Goal: Task Accomplishment & Management: Manage account settings

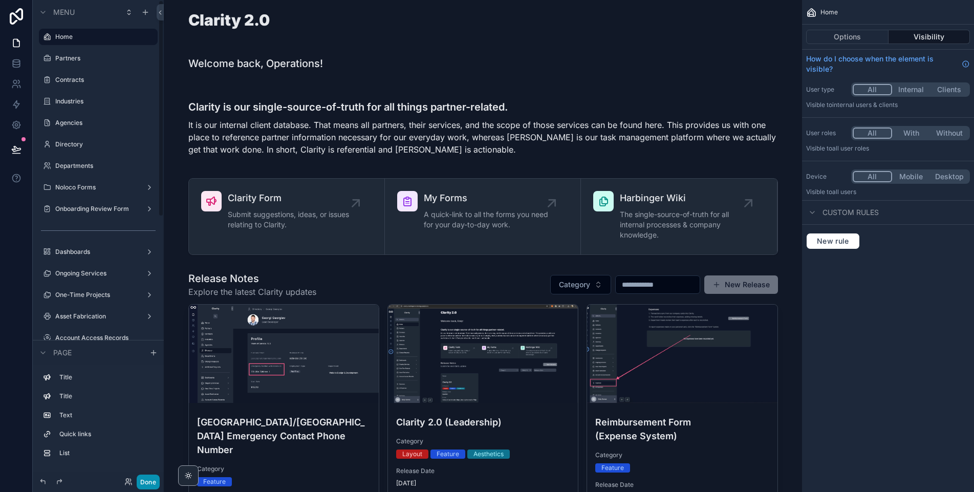
click at [148, 486] on button "Done" at bounding box center [148, 481] width 23 height 15
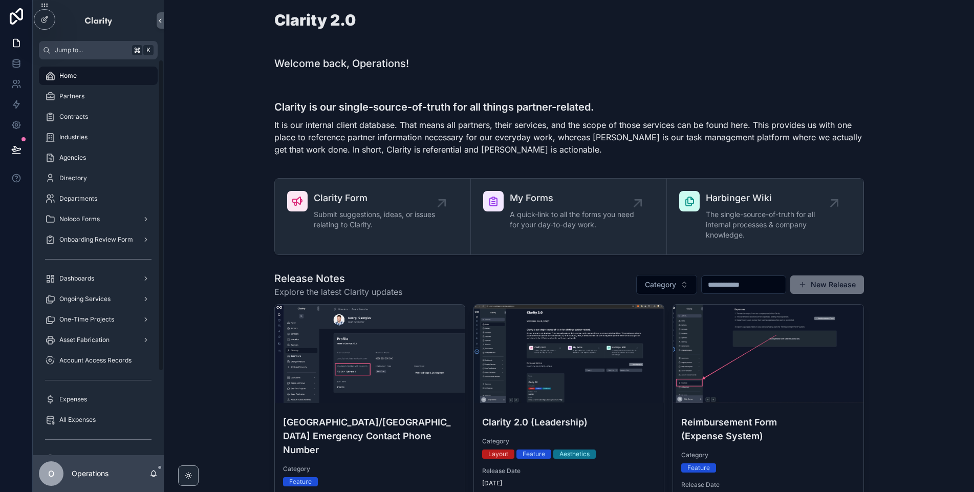
click at [93, 86] on div "Partners" at bounding box center [98, 96] width 131 height 20
click at [97, 100] on div "Partners" at bounding box center [98, 96] width 106 height 16
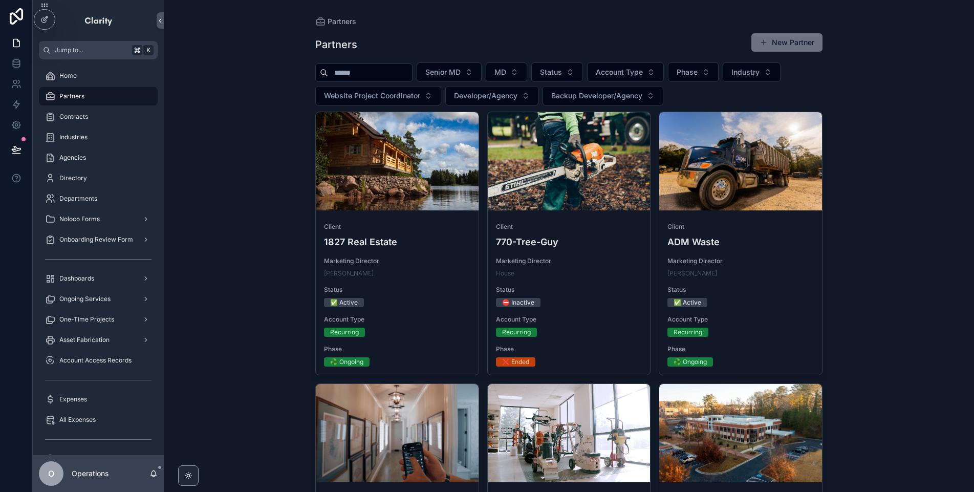
click at [350, 78] on input "scrollable content" at bounding box center [370, 72] width 84 height 14
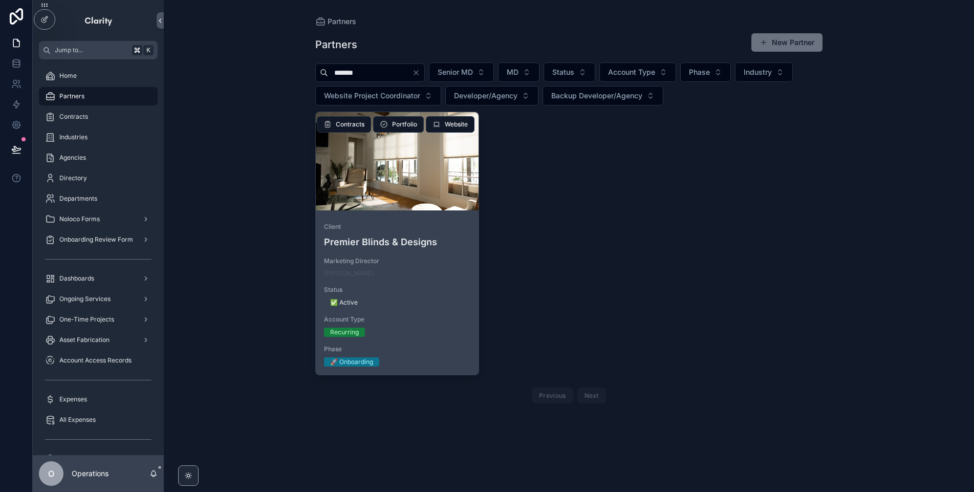
type input "*******"
click at [417, 253] on div "Client Premier Blinds & Designs Marketing Director Mike Motherwell Status ✅ Act…" at bounding box center [397, 294] width 163 height 160
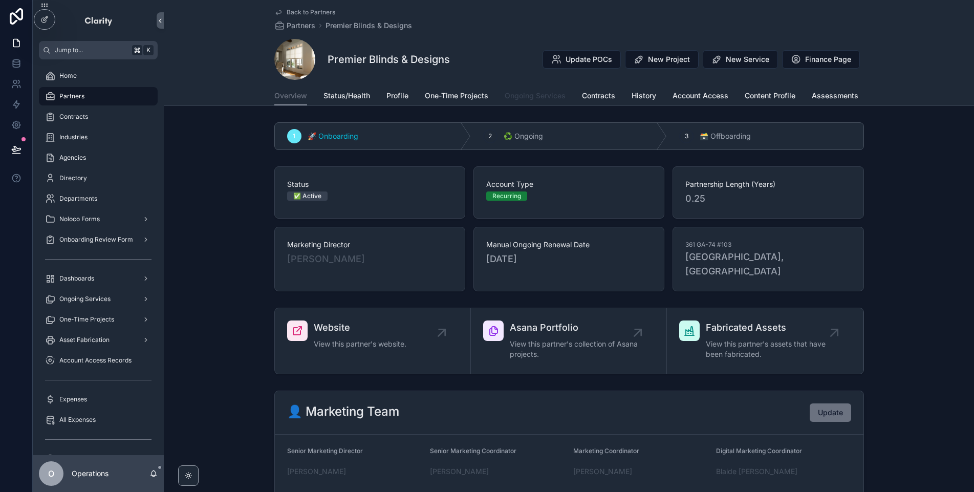
click at [523, 95] on span "Ongoing Services" at bounding box center [535, 96] width 61 height 10
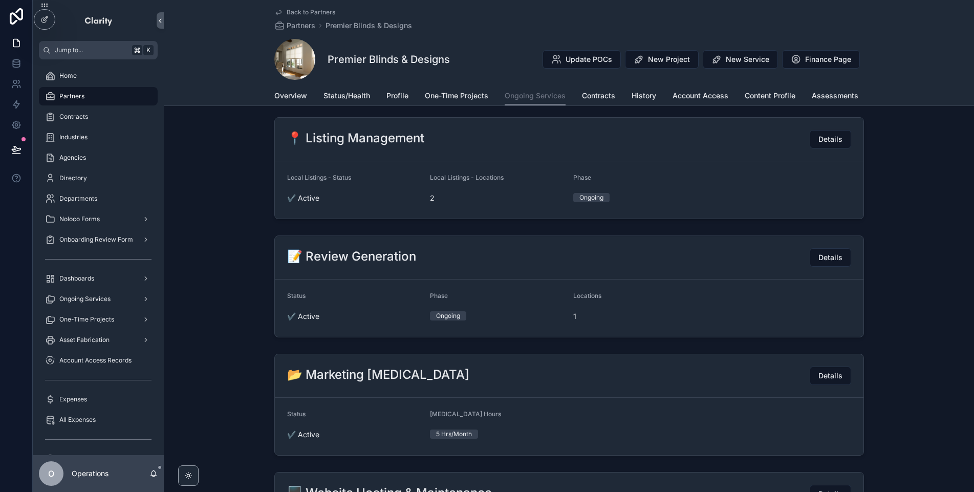
scroll to position [245, 0]
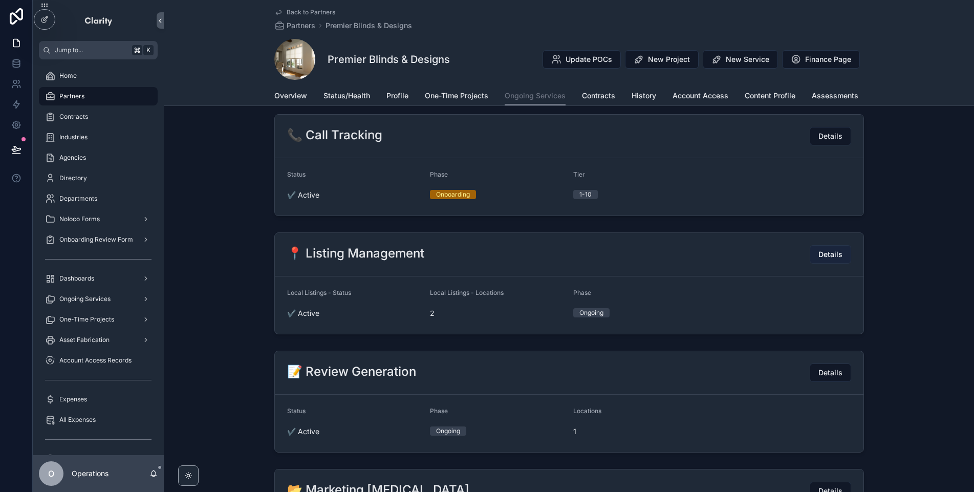
click at [820, 257] on span "Details" at bounding box center [830, 254] width 24 height 10
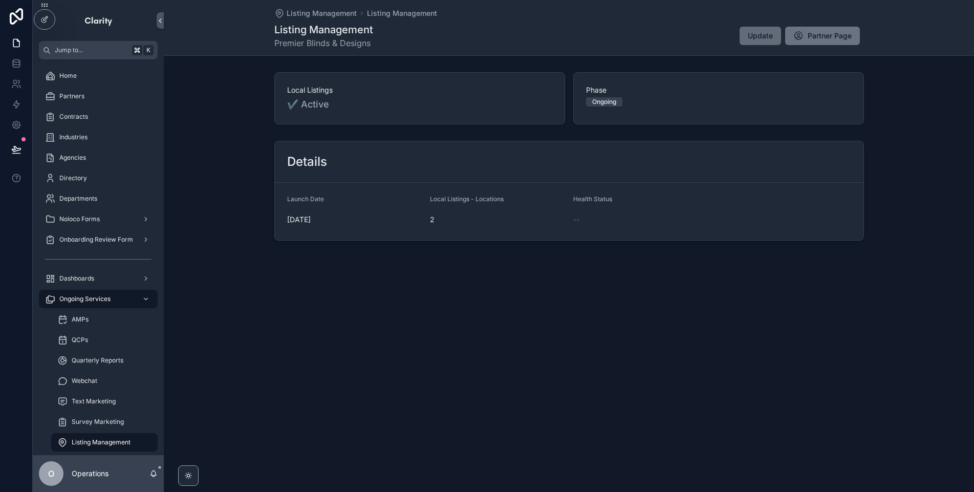
click at [754, 28] on button "Update" at bounding box center [759, 36] width 41 height 18
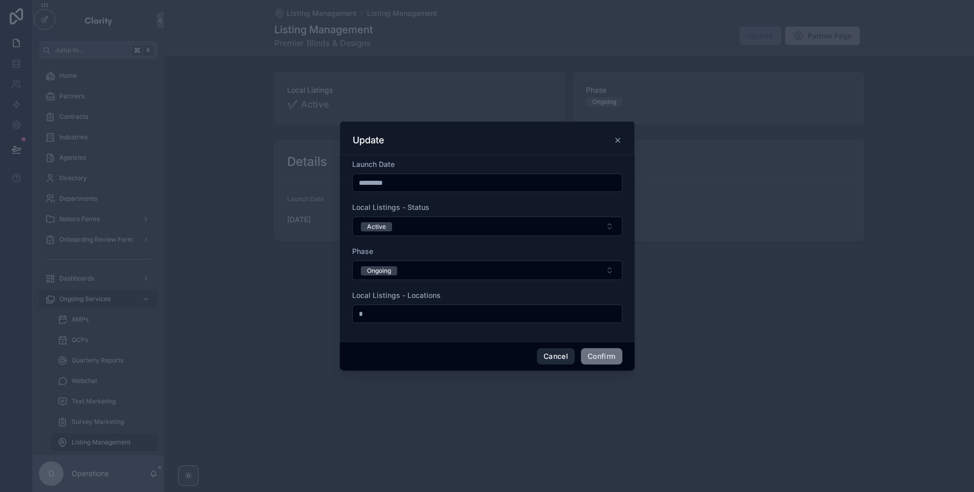
click at [549, 363] on button "Cancel" at bounding box center [556, 356] width 38 height 16
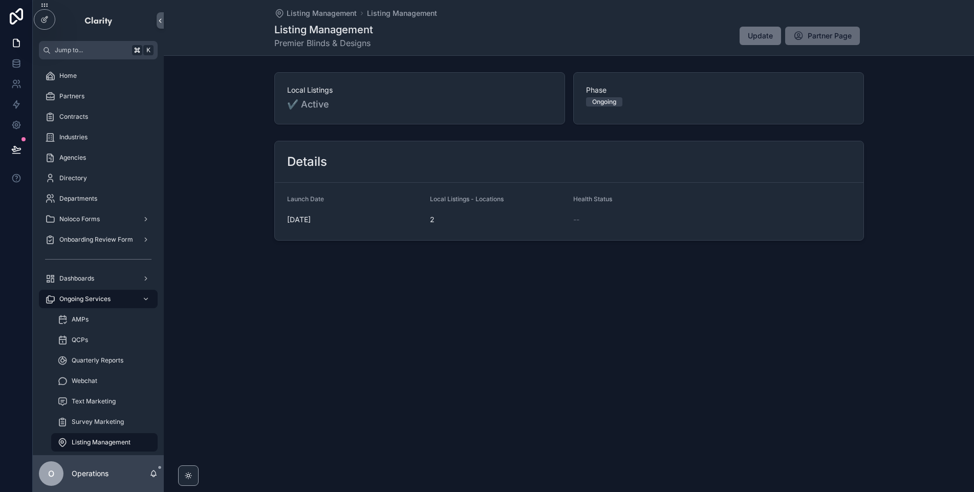
click at [805, 32] on button "Partner Page" at bounding box center [822, 36] width 75 height 18
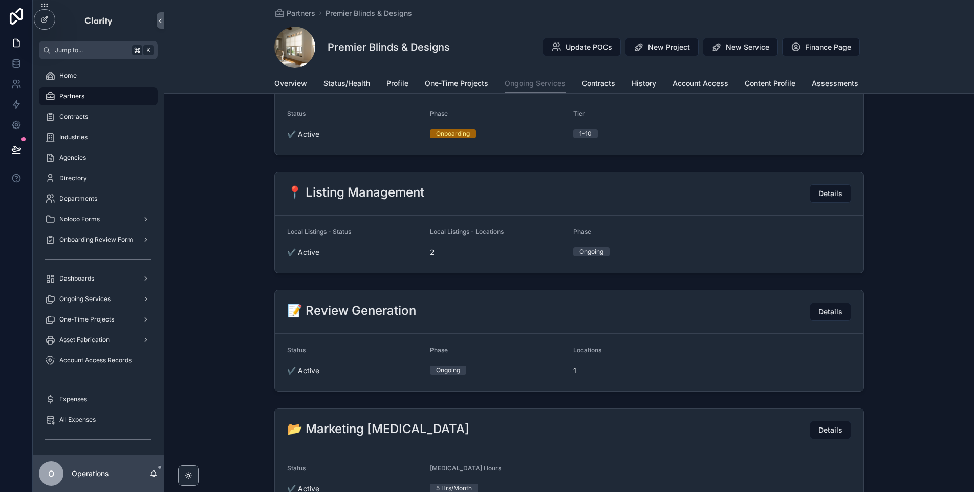
scroll to position [301, 0]
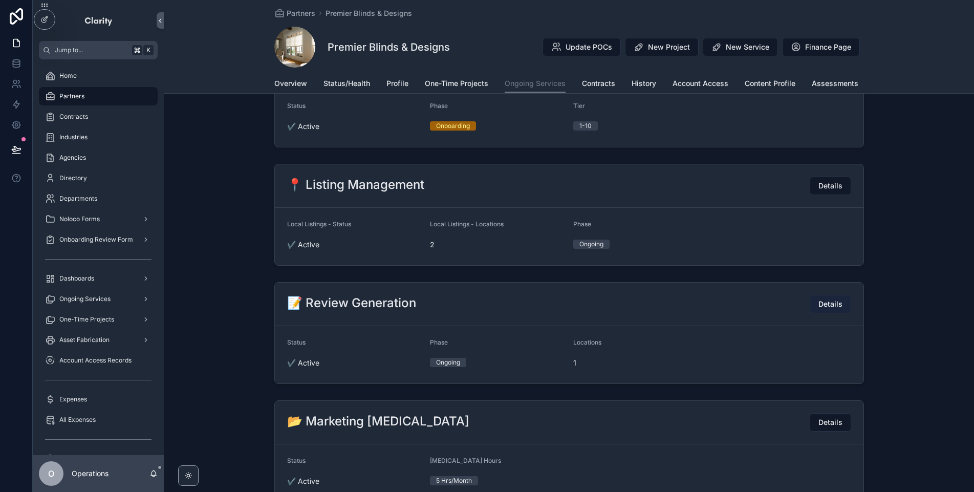
click at [832, 297] on button "Details" at bounding box center [829, 304] width 41 height 18
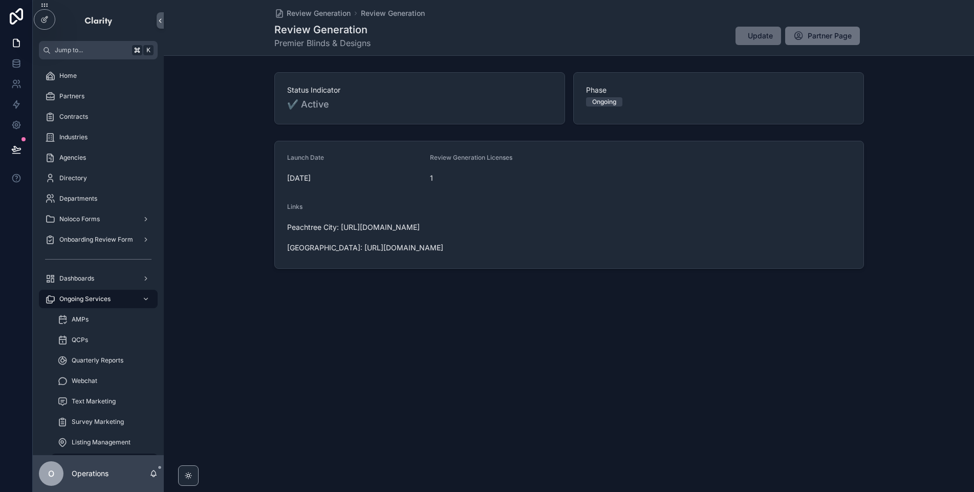
click at [768, 36] on span "Update" at bounding box center [760, 36] width 25 height 10
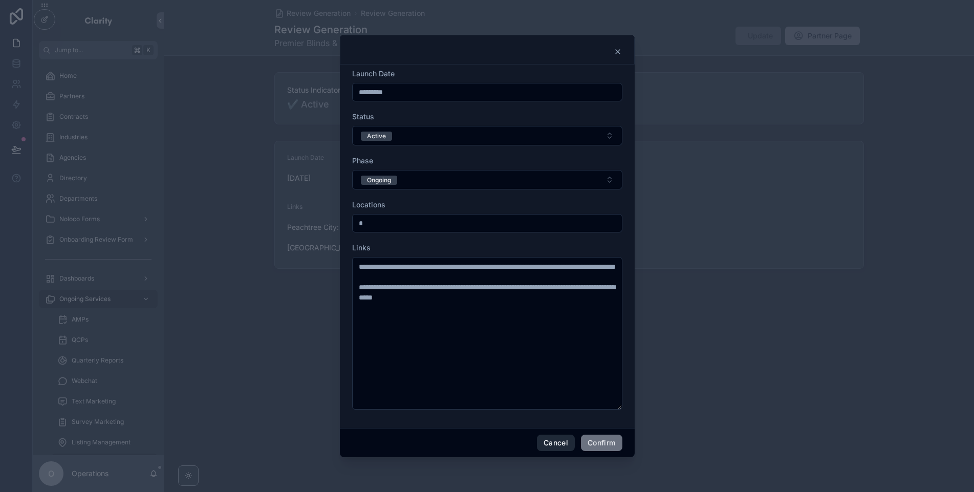
click at [554, 442] on button "Cancel" at bounding box center [556, 442] width 38 height 16
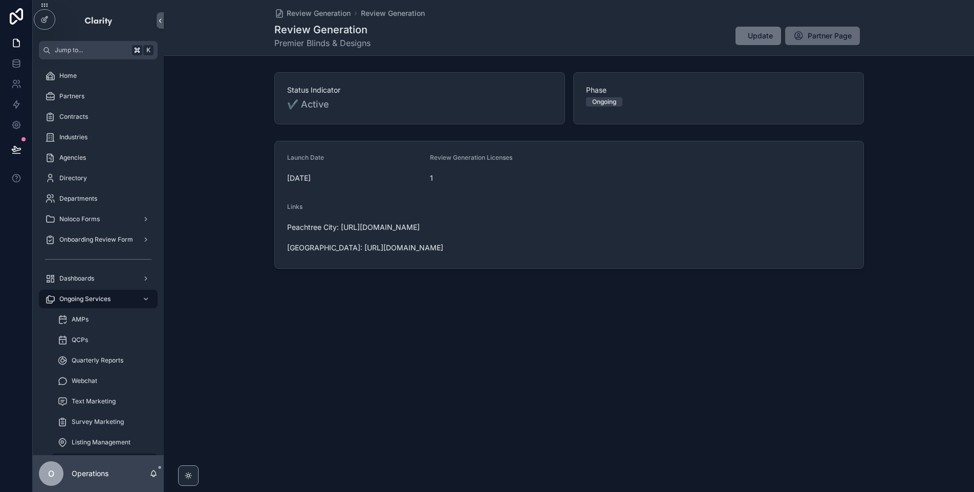
click at [803, 34] on button "Partner Page" at bounding box center [822, 36] width 75 height 18
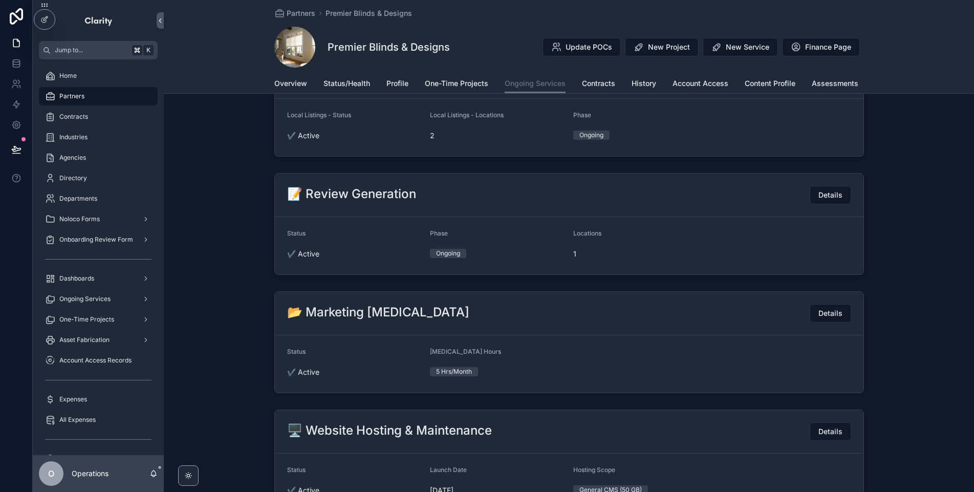
scroll to position [322, 0]
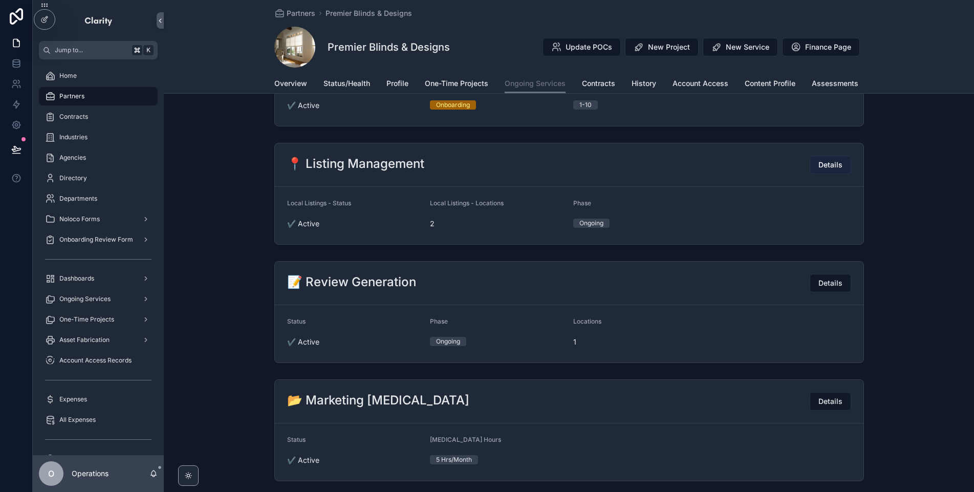
click at [838, 165] on span "Details" at bounding box center [830, 165] width 24 height 10
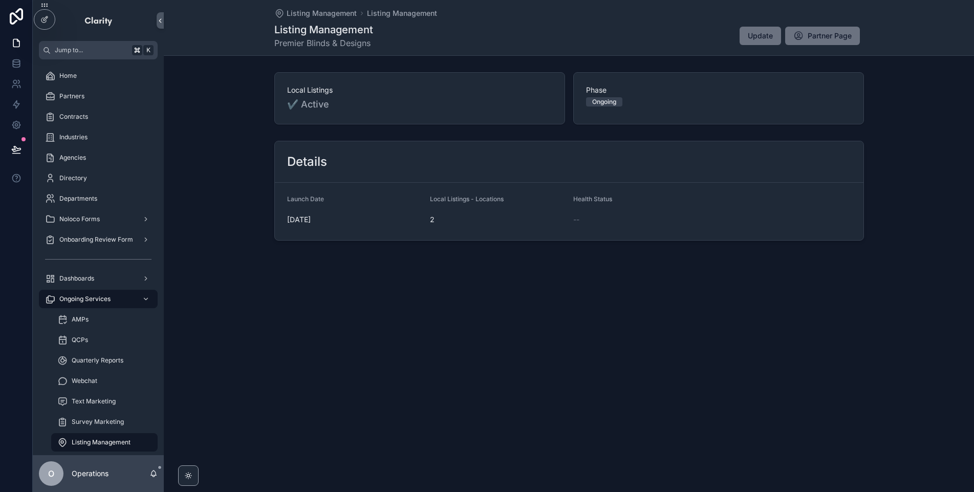
drag, startPoint x: 284, startPoint y: 222, endPoint x: 330, endPoint y: 217, distance: 45.3
click at [330, 217] on form "Launch Date 8/14/2025 Local Listings - Locations 2 Health Status --" at bounding box center [569, 211] width 588 height 57
click at [748, 39] on span "Update" at bounding box center [760, 36] width 25 height 10
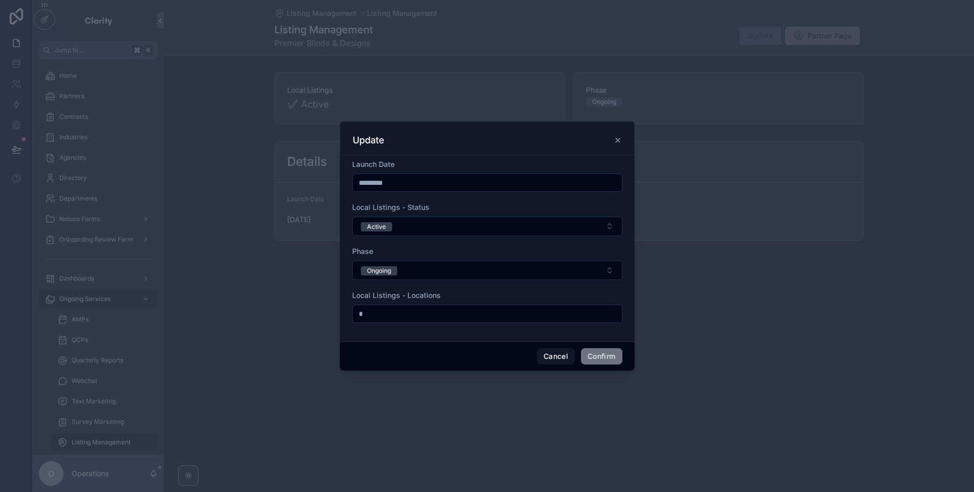
click at [444, 184] on input "*********" at bounding box center [487, 183] width 269 height 14
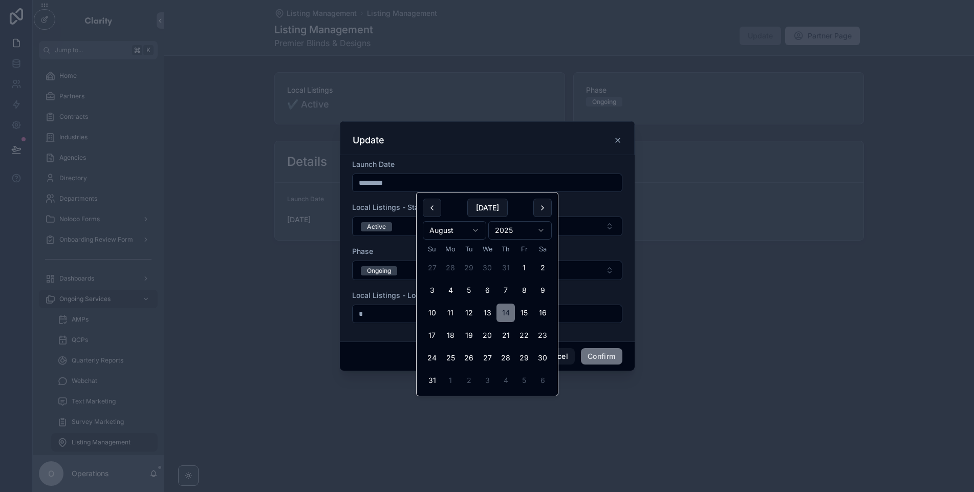
click at [444, 184] on input "*********" at bounding box center [487, 183] width 269 height 14
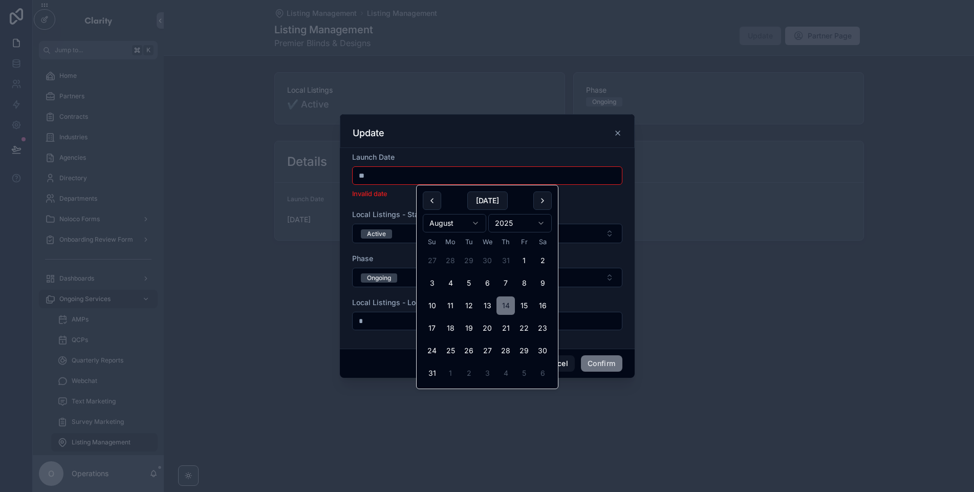
type input "*"
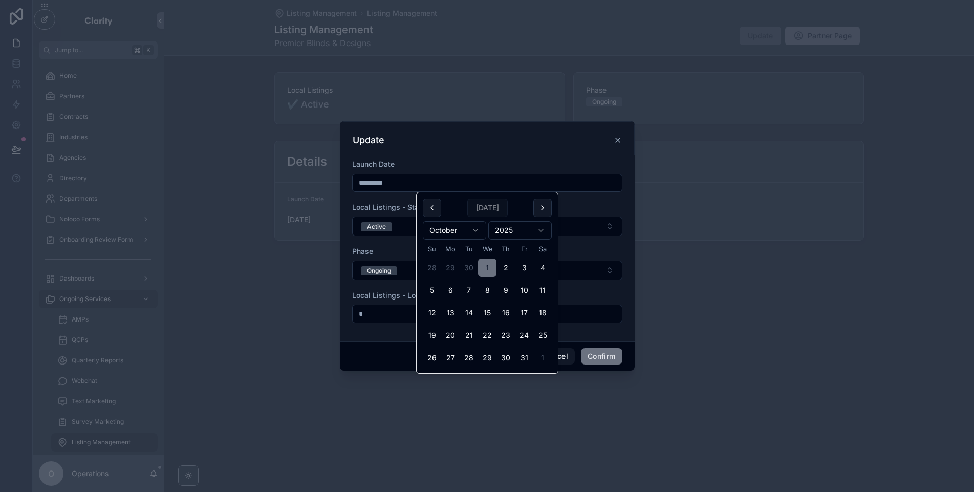
type input "*********"
click at [493, 127] on div "Update" at bounding box center [487, 138] width 295 height 34
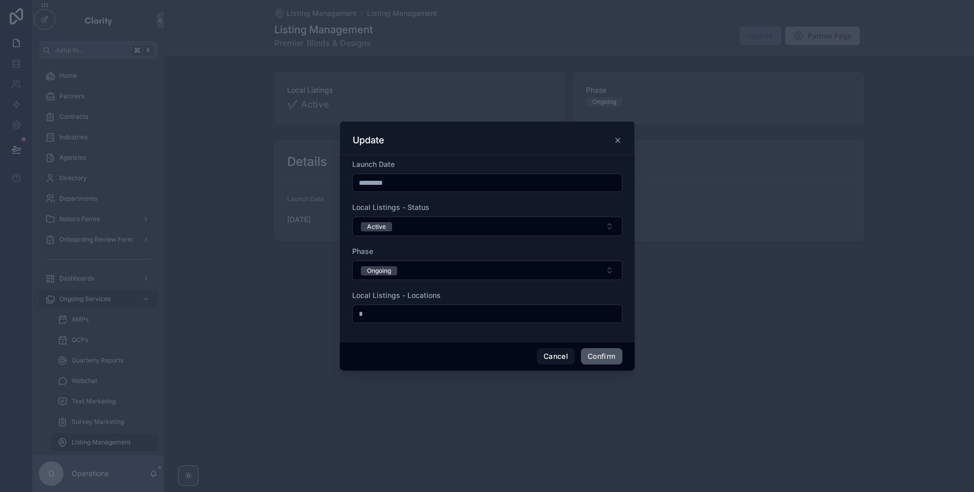
click at [591, 359] on button "Confirm" at bounding box center [601, 356] width 41 height 16
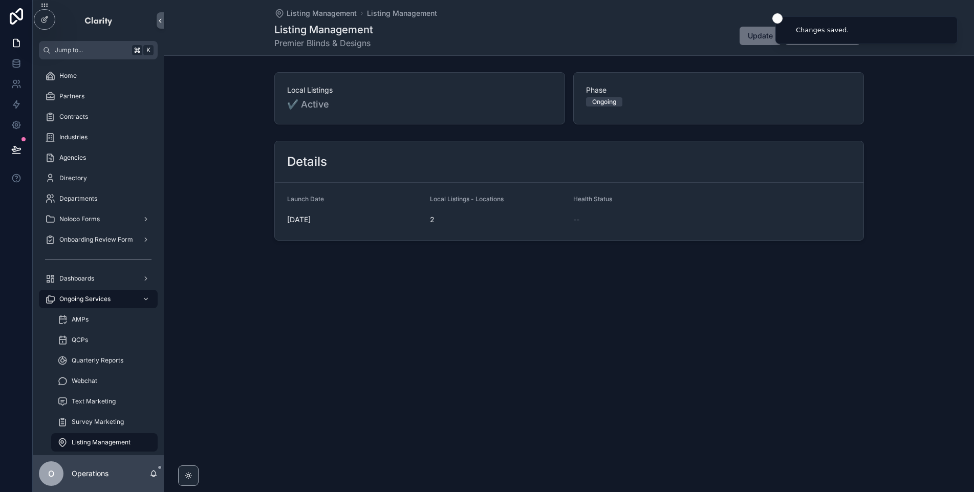
drag, startPoint x: 284, startPoint y: 221, endPoint x: 333, endPoint y: 223, distance: 49.2
click at [333, 221] on form "Launch Date 10/1/2025 Local Listings - Locations 2 Health Status --" at bounding box center [569, 211] width 588 height 57
click at [754, 40] on span "Update" at bounding box center [760, 36] width 25 height 10
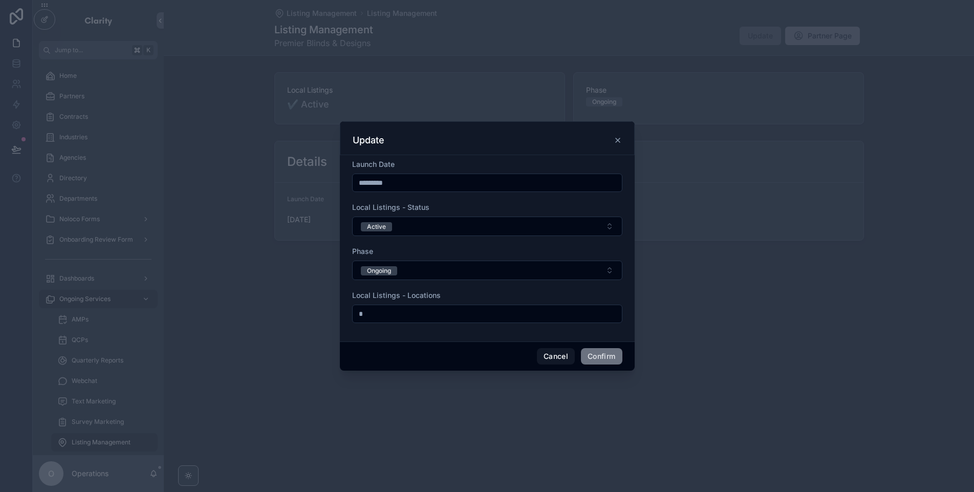
click at [426, 178] on input "*********" at bounding box center [487, 183] width 269 height 14
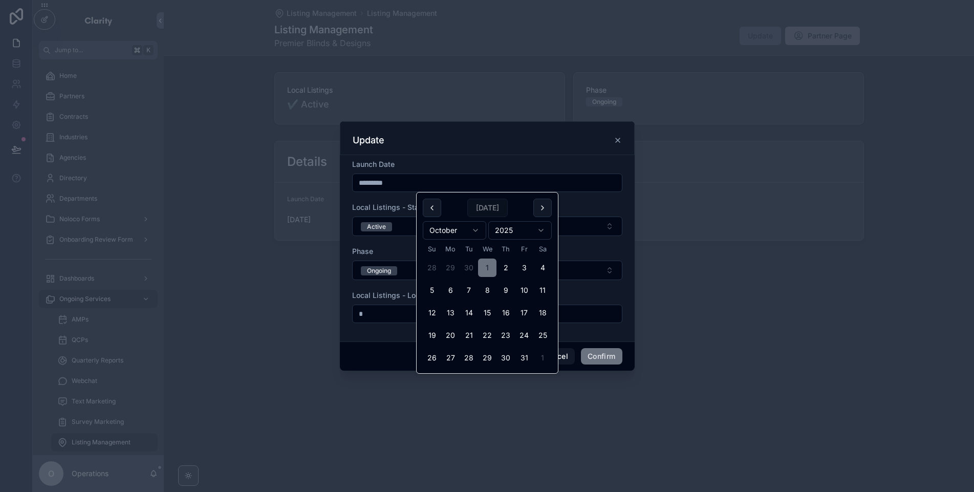
click at [426, 178] on input "*********" at bounding box center [487, 183] width 269 height 14
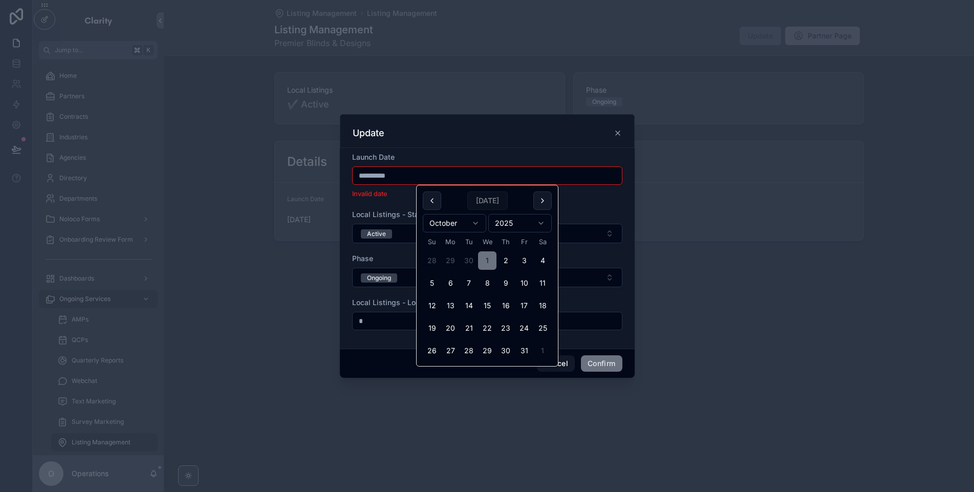
type input "**********"
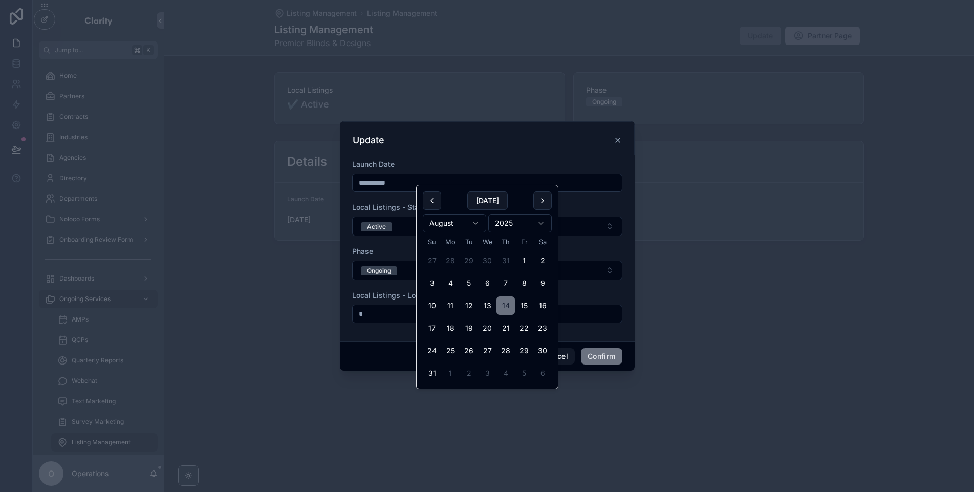
type input "*********"
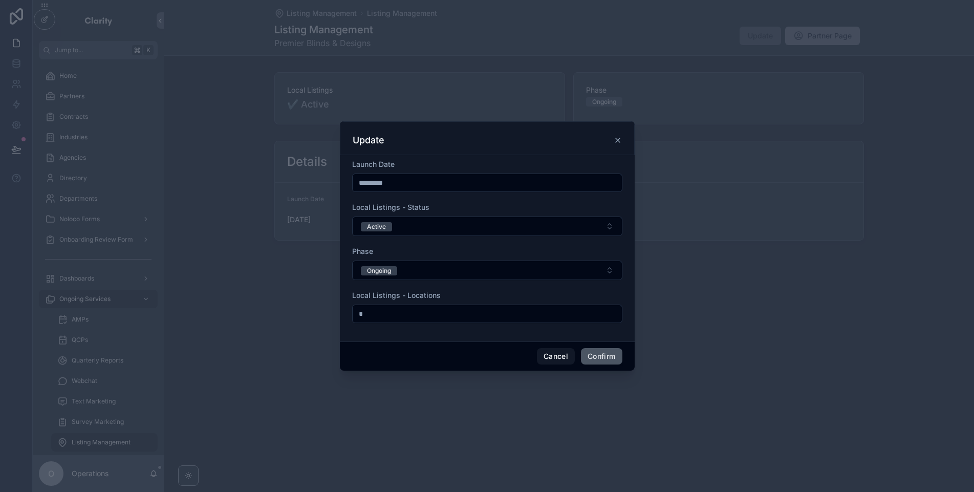
click at [619, 354] on button "Confirm" at bounding box center [601, 356] width 41 height 16
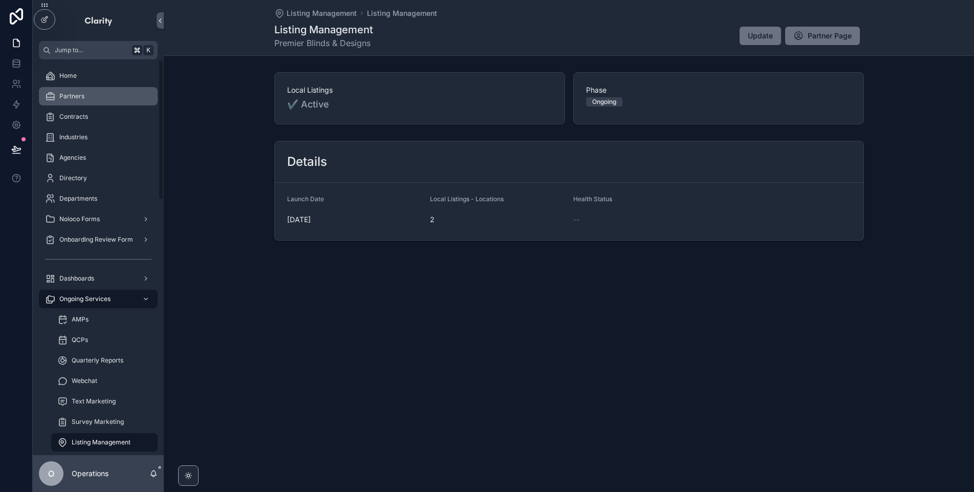
click at [97, 99] on div "Partners" at bounding box center [98, 96] width 106 height 16
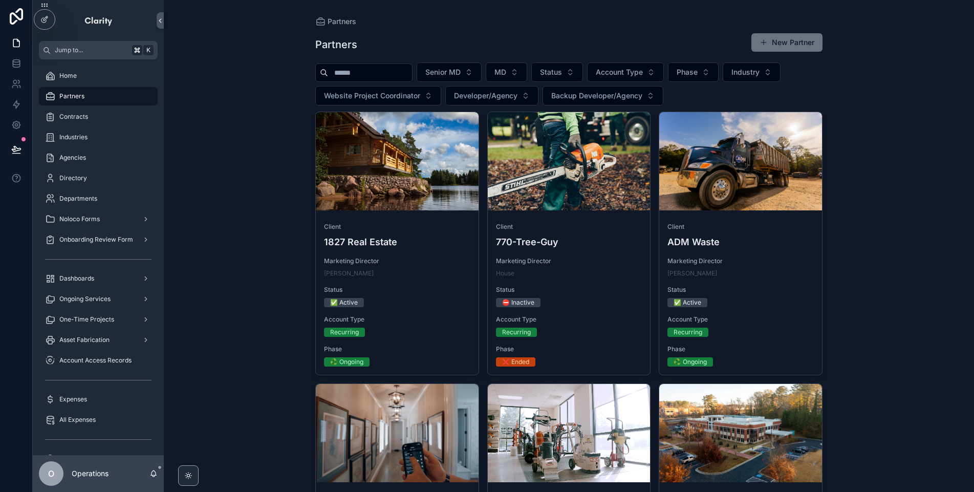
click at [377, 75] on input "scrollable content" at bounding box center [370, 72] width 84 height 14
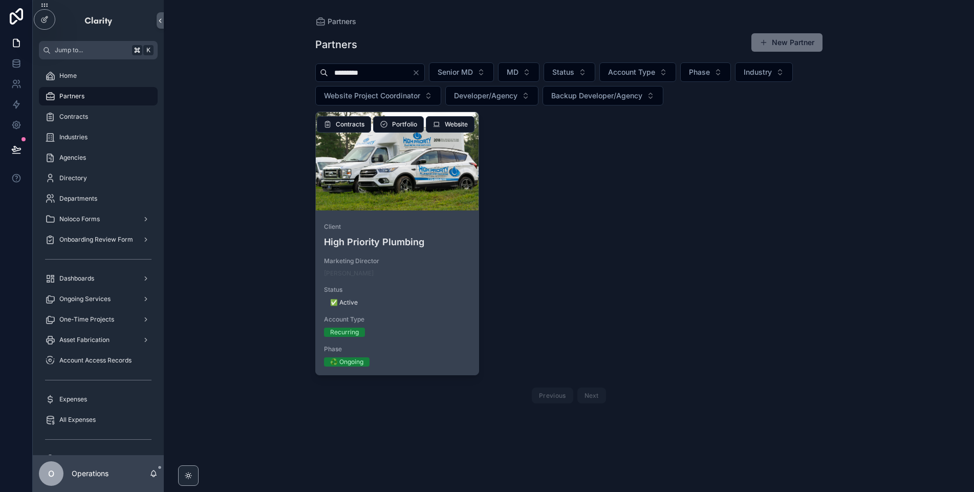
type input "*********"
click at [407, 200] on div "scrollable content" at bounding box center [397, 161] width 163 height 98
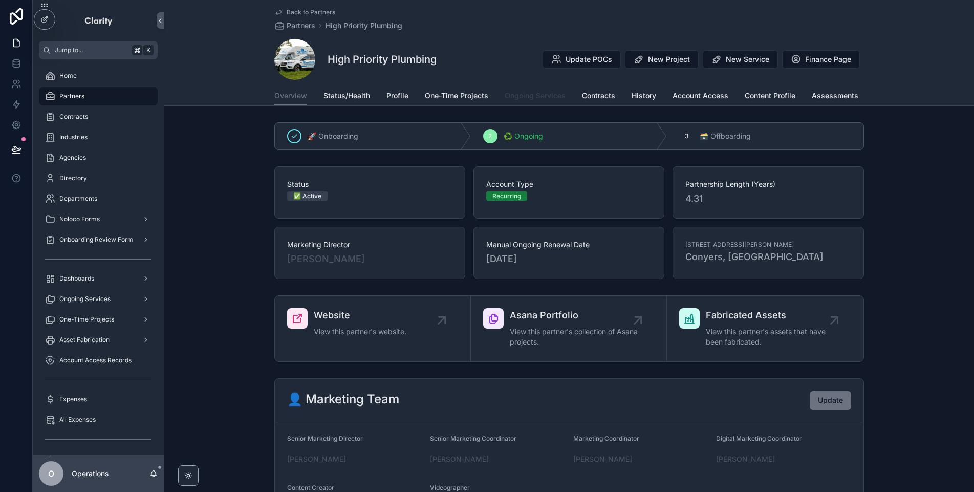
click at [523, 97] on span "Ongoing Services" at bounding box center [535, 96] width 61 height 10
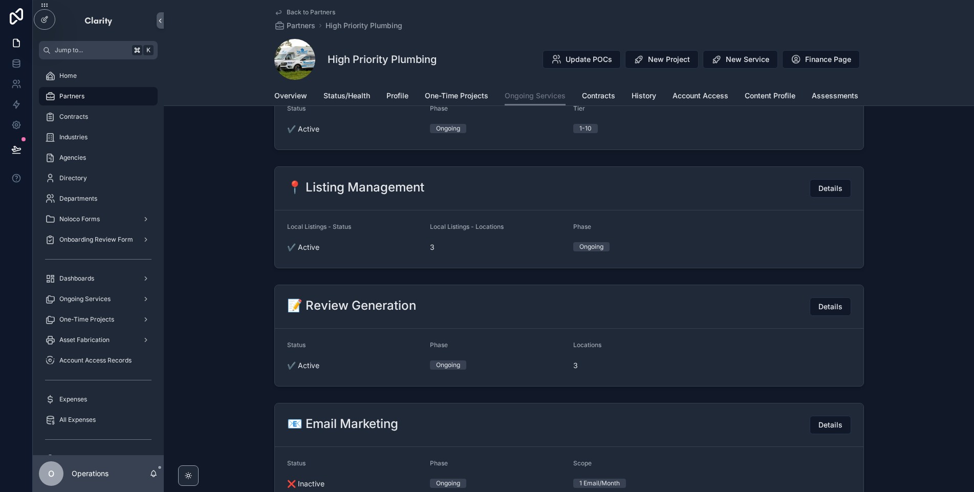
scroll to position [831, 0]
click at [839, 194] on button "Details" at bounding box center [829, 189] width 41 height 18
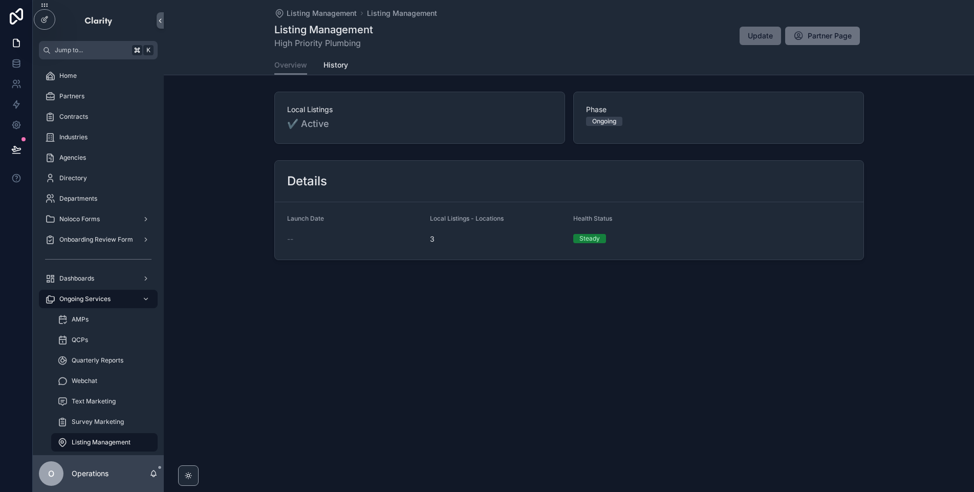
click at [767, 35] on span "Update" at bounding box center [760, 36] width 25 height 10
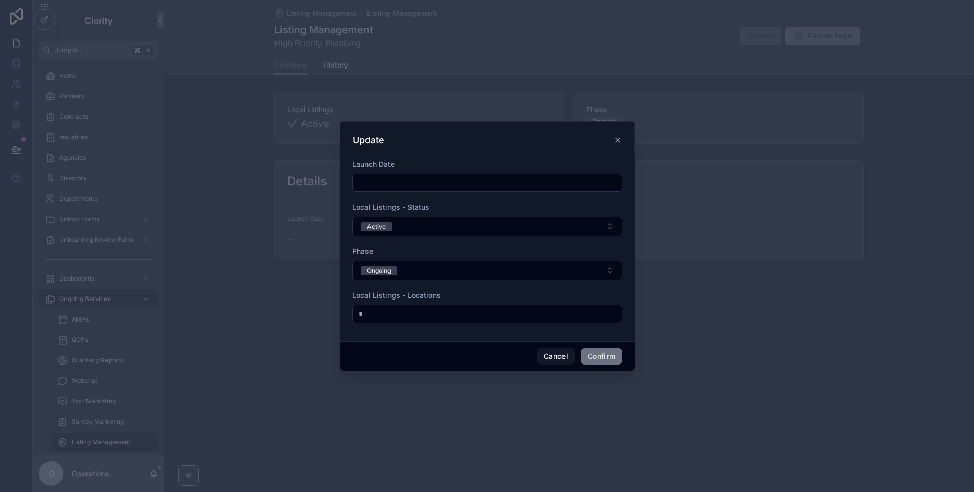
click at [397, 312] on input "*" at bounding box center [487, 313] width 269 height 14
type input "*"
click at [597, 359] on button "Confirm" at bounding box center [601, 356] width 41 height 16
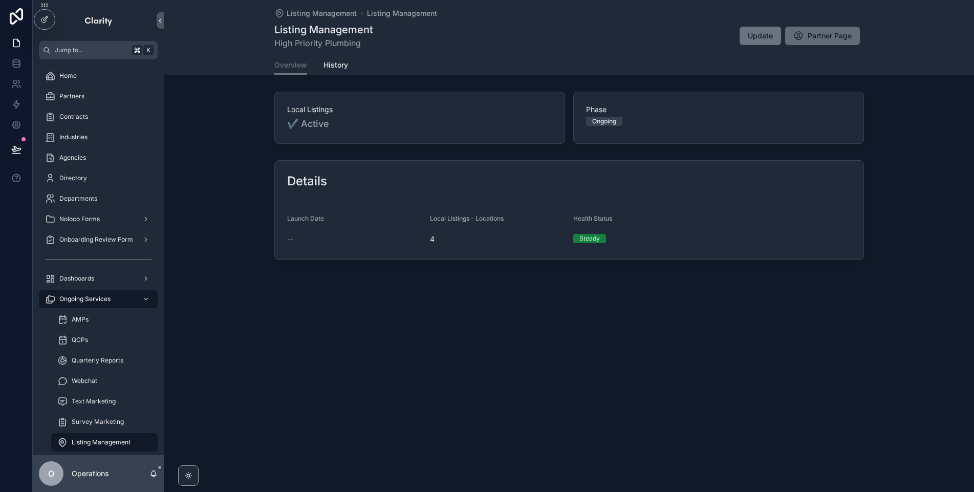
click at [825, 34] on span "Partner Page" at bounding box center [829, 36] width 44 height 10
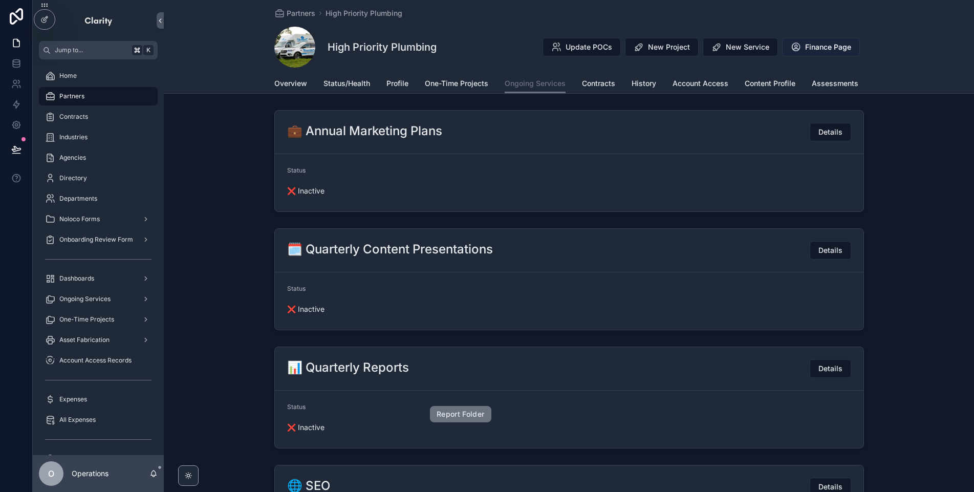
click at [816, 47] on span "Finance Page" at bounding box center [828, 47] width 46 height 10
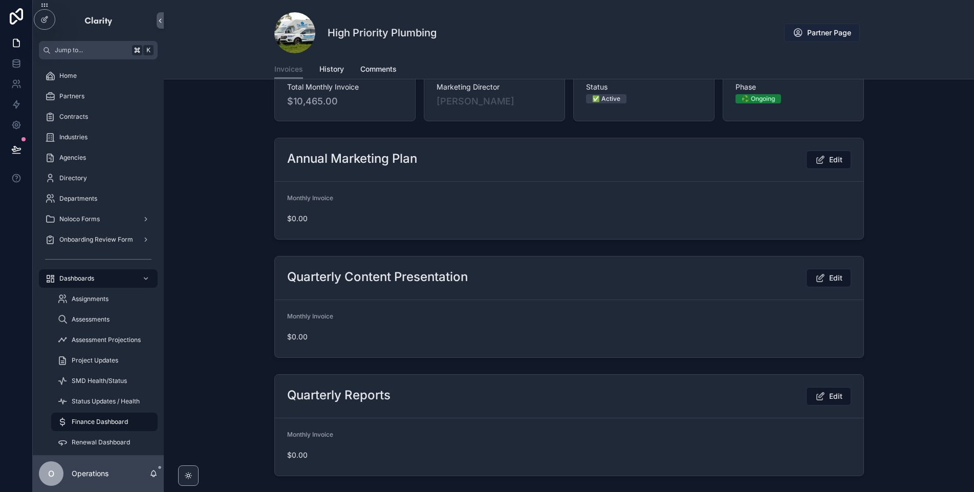
scroll to position [21, 0]
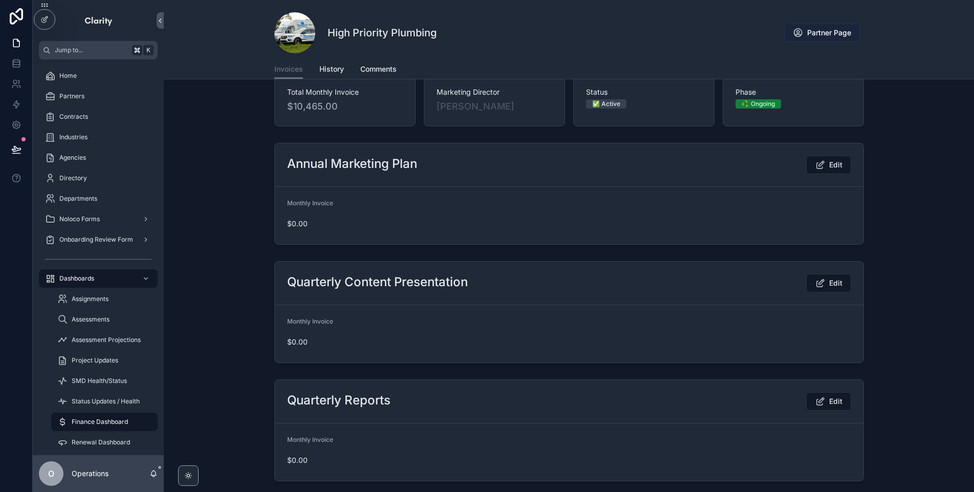
click at [839, 28] on span "Partner Page" at bounding box center [829, 33] width 44 height 10
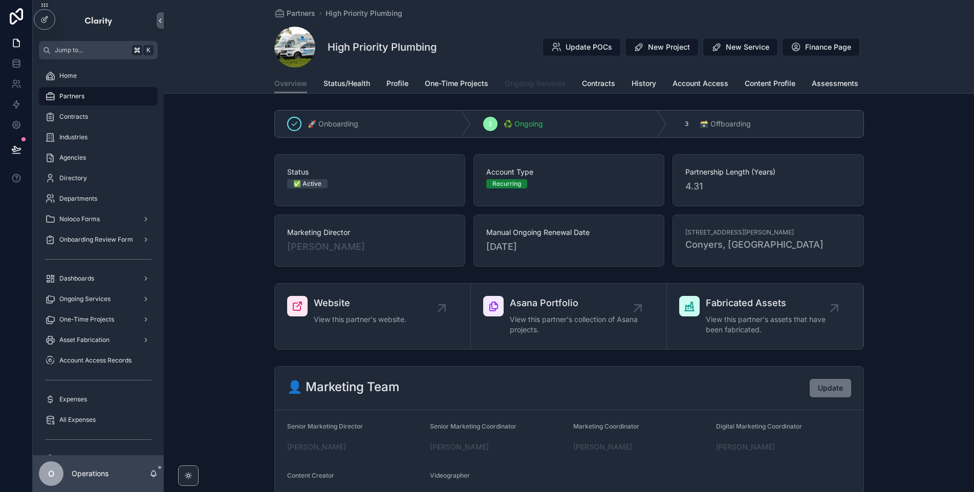
click at [532, 82] on span "Ongoing Services" at bounding box center [535, 83] width 61 height 10
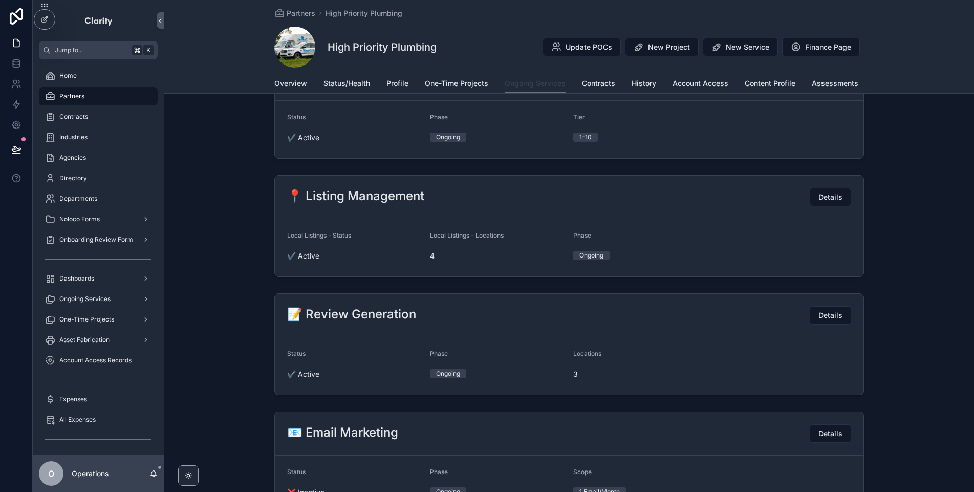
scroll to position [766, 0]
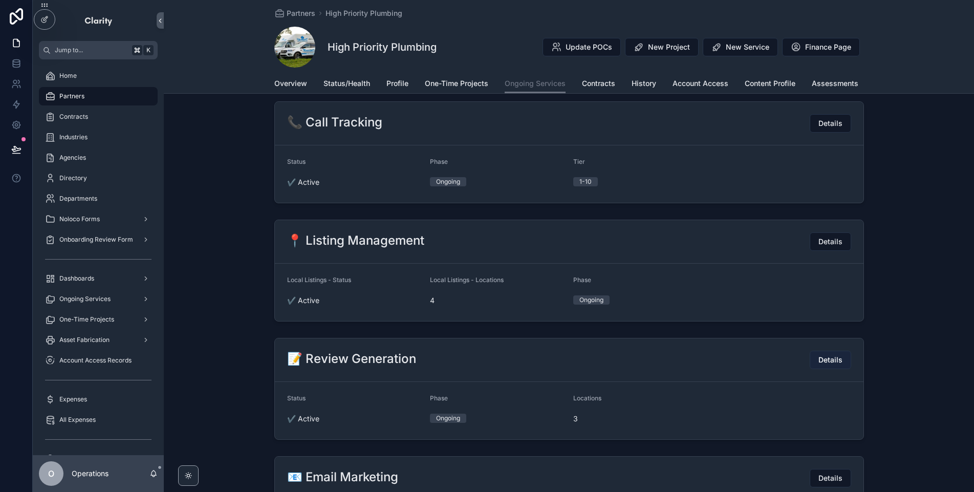
click at [812, 359] on button "Details" at bounding box center [829, 359] width 41 height 18
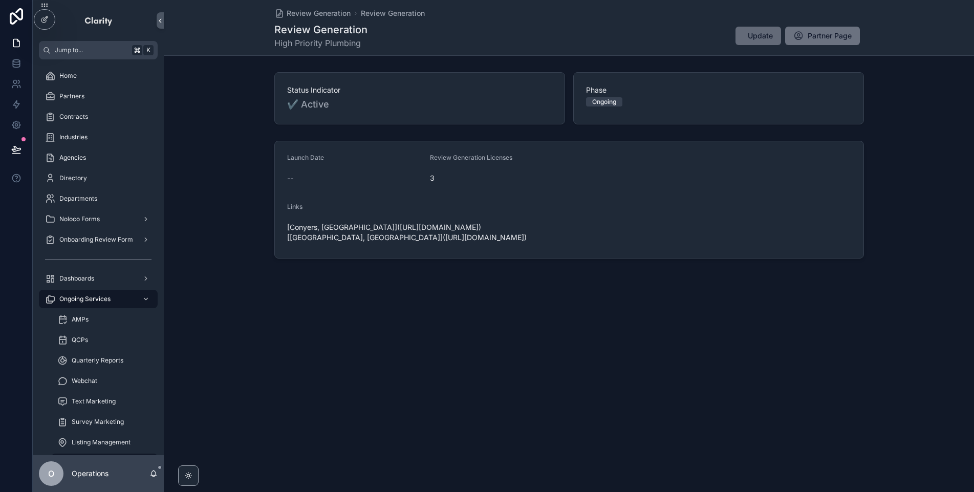
click at [753, 40] on span "Update" at bounding box center [760, 36] width 25 height 10
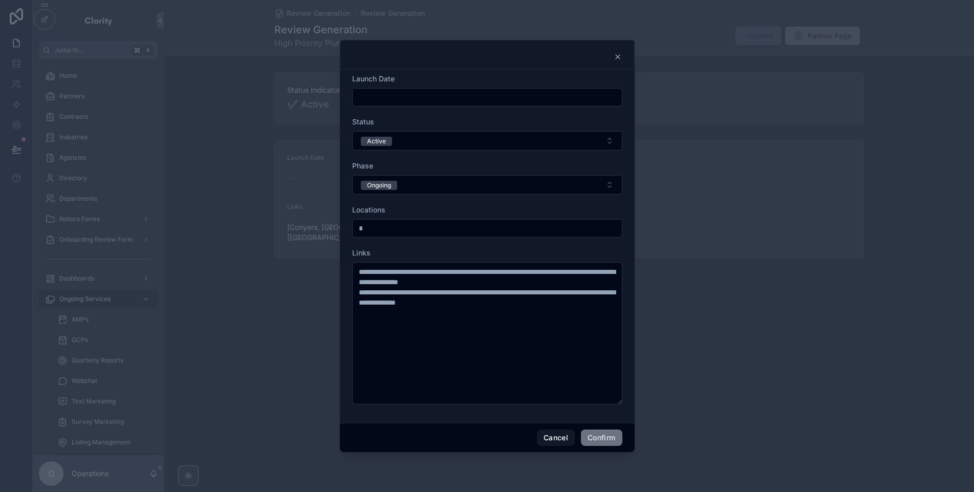
click at [404, 223] on input "*" at bounding box center [487, 228] width 269 height 14
type input "*"
click at [453, 202] on form "**********" at bounding box center [487, 244] width 270 height 341
click at [596, 439] on button "Confirm" at bounding box center [601, 437] width 41 height 16
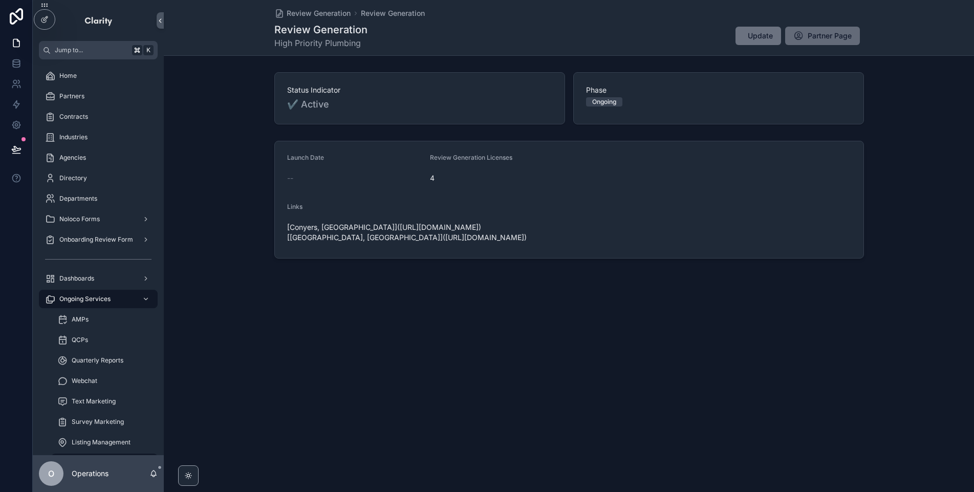
click at [826, 37] on span "Partner Page" at bounding box center [829, 36] width 44 height 10
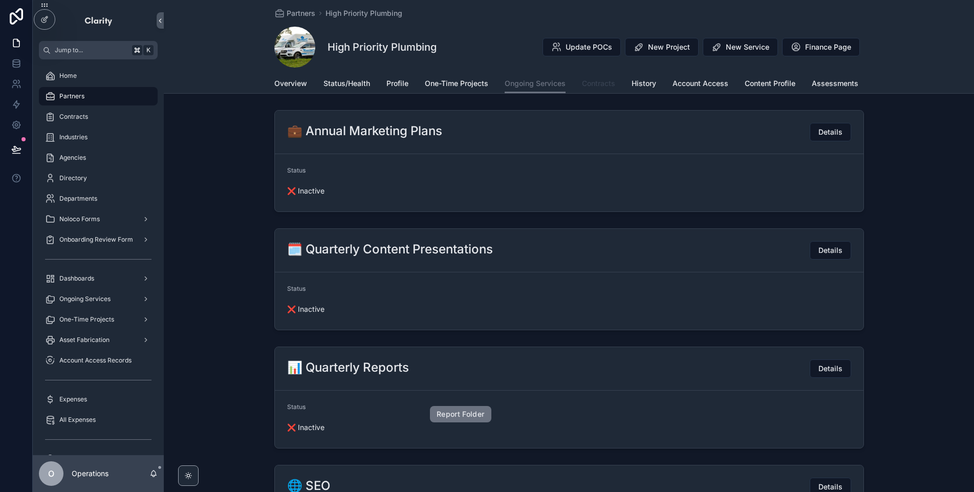
click at [590, 88] on span "Contracts" at bounding box center [598, 83] width 33 height 10
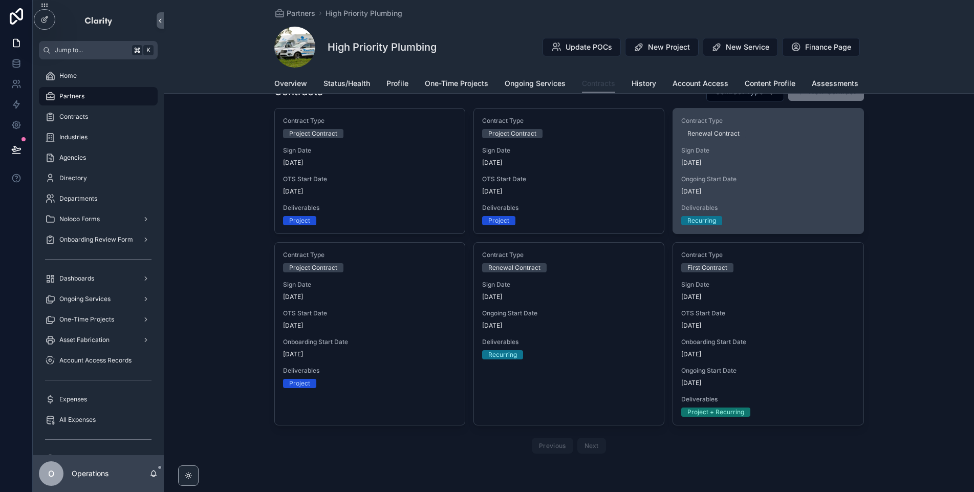
scroll to position [133, 0]
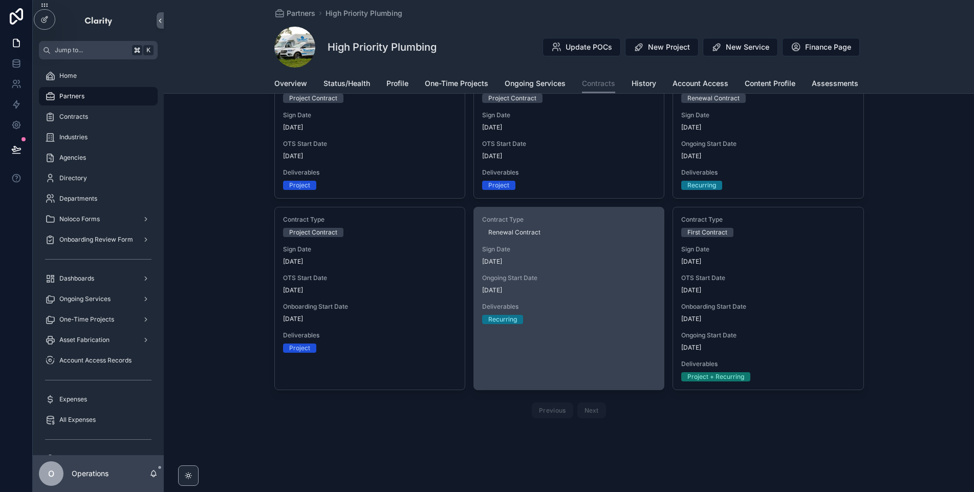
click at [598, 259] on span "7/8/2022" at bounding box center [568, 261] width 173 height 8
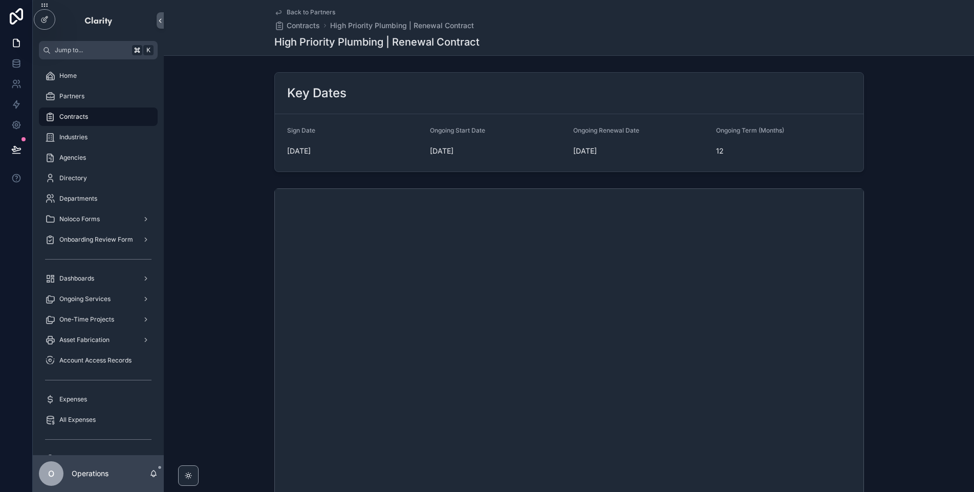
click at [311, 13] on span "Back to Partners" at bounding box center [311, 12] width 49 height 8
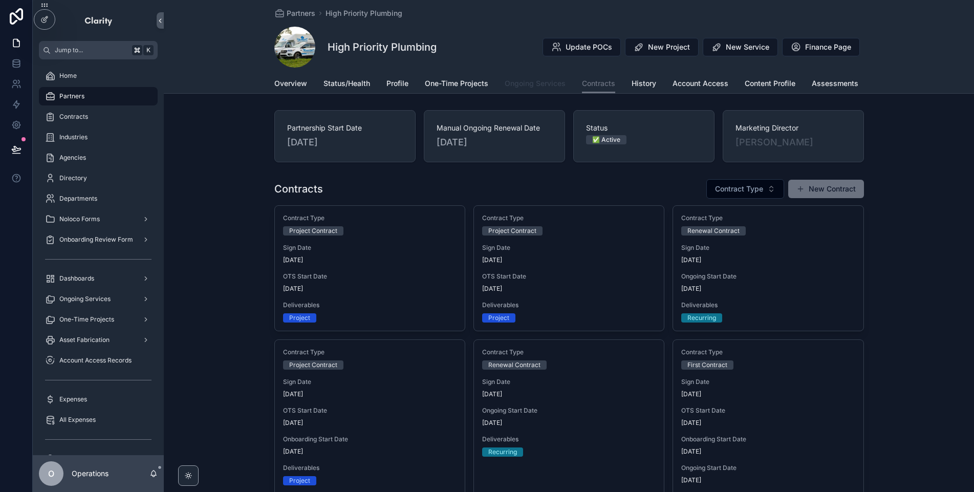
click at [533, 86] on span "Ongoing Services" at bounding box center [535, 83] width 61 height 10
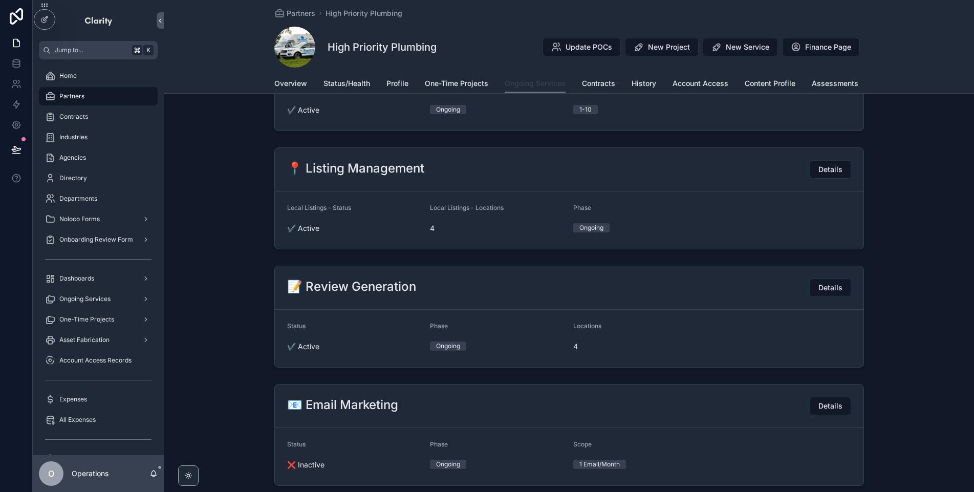
scroll to position [838, 0]
click at [827, 173] on span "Details" at bounding box center [830, 170] width 24 height 10
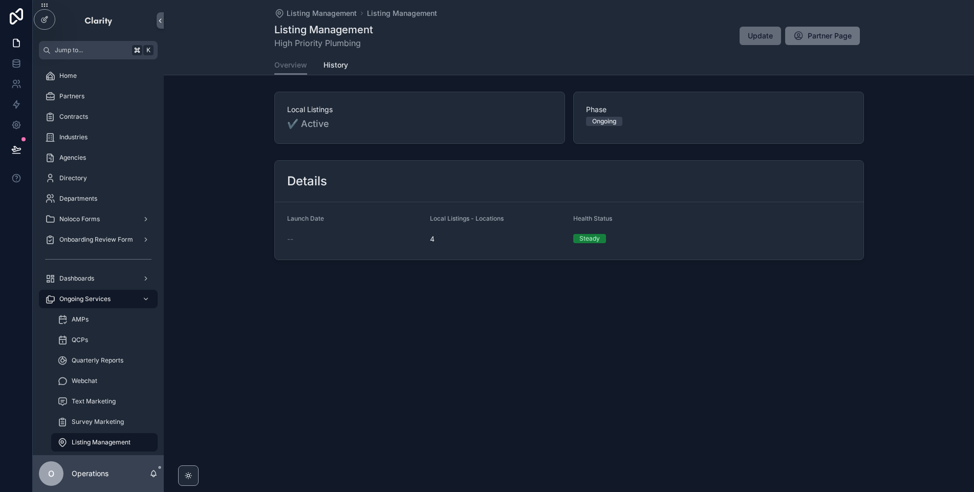
click at [758, 37] on span "Update" at bounding box center [760, 36] width 25 height 10
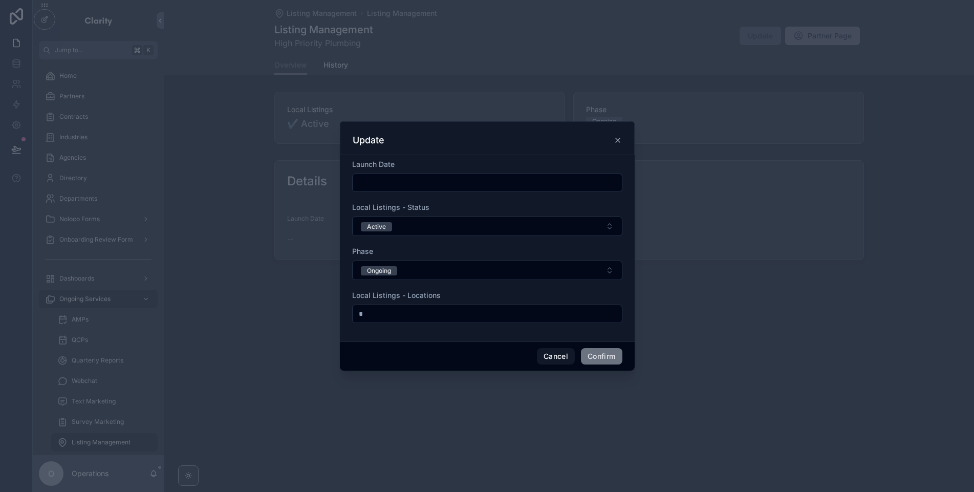
click at [421, 182] on input "text" at bounding box center [487, 183] width 269 height 14
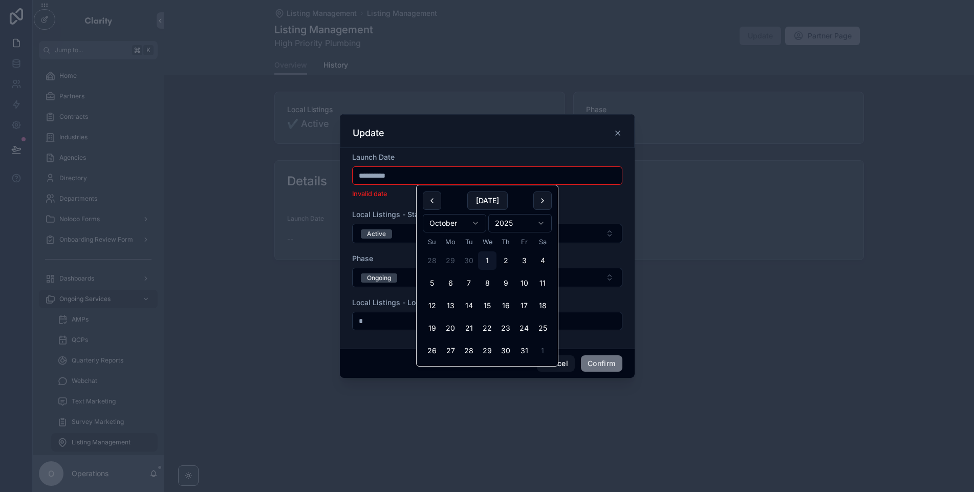
type input "**********"
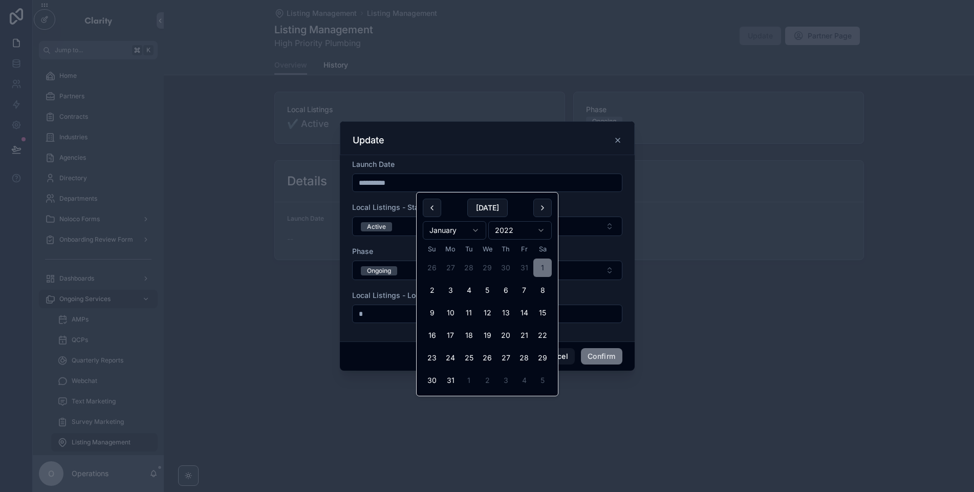
type input "********"
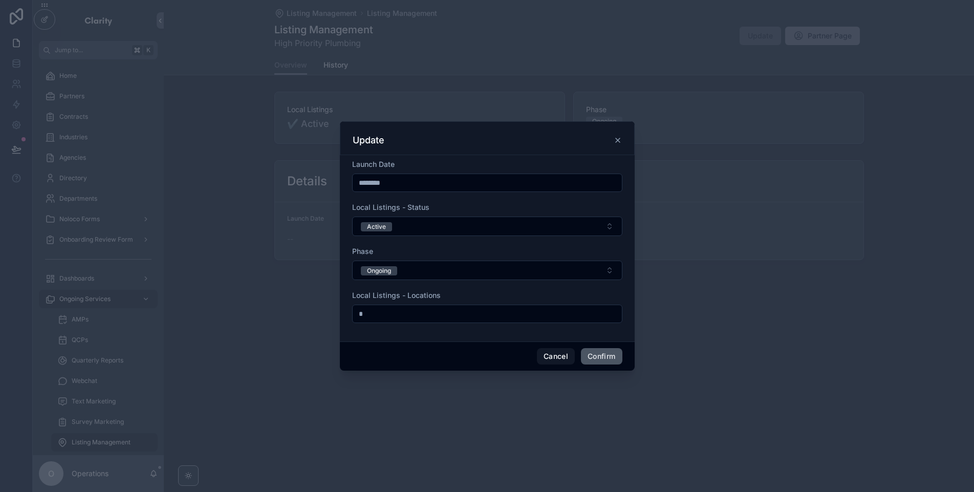
click at [595, 360] on button "Confirm" at bounding box center [601, 356] width 41 height 16
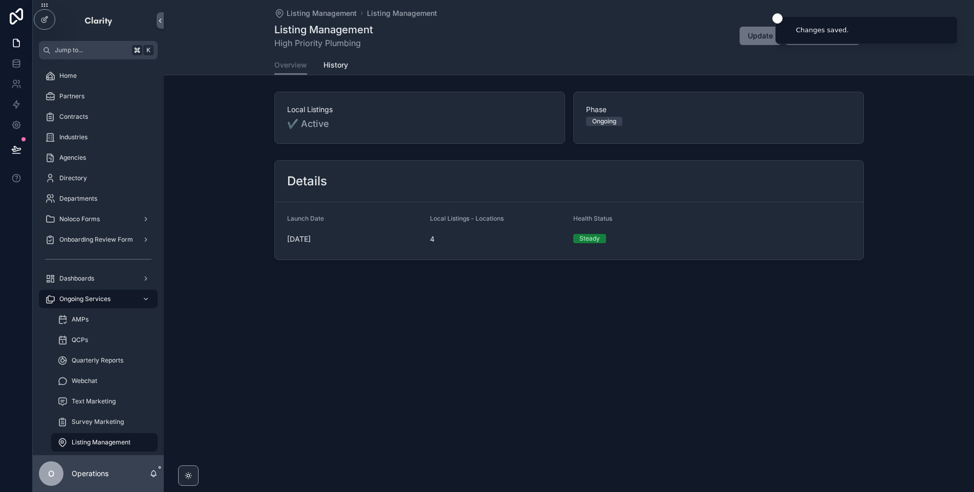
click at [818, 43] on li "Changes saved." at bounding box center [866, 30] width 182 height 28
click at [778, 21] on button "Close toast" at bounding box center [777, 18] width 10 height 10
click at [819, 37] on span "Partner Page" at bounding box center [829, 36] width 44 height 10
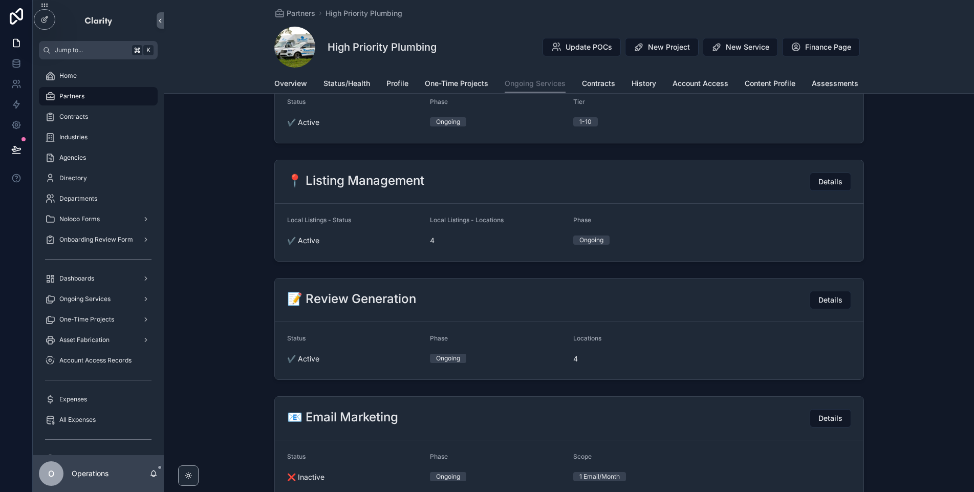
scroll to position [787, 0]
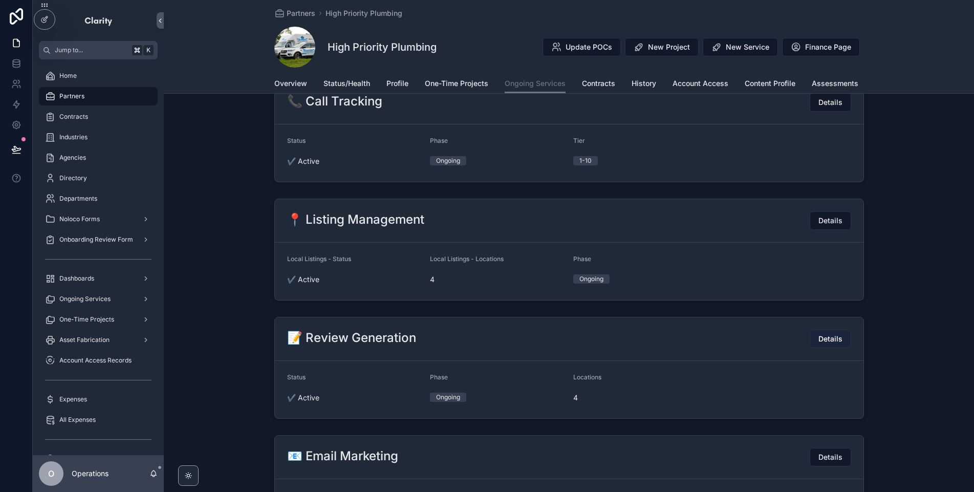
click at [830, 343] on span "Details" at bounding box center [830, 339] width 24 height 10
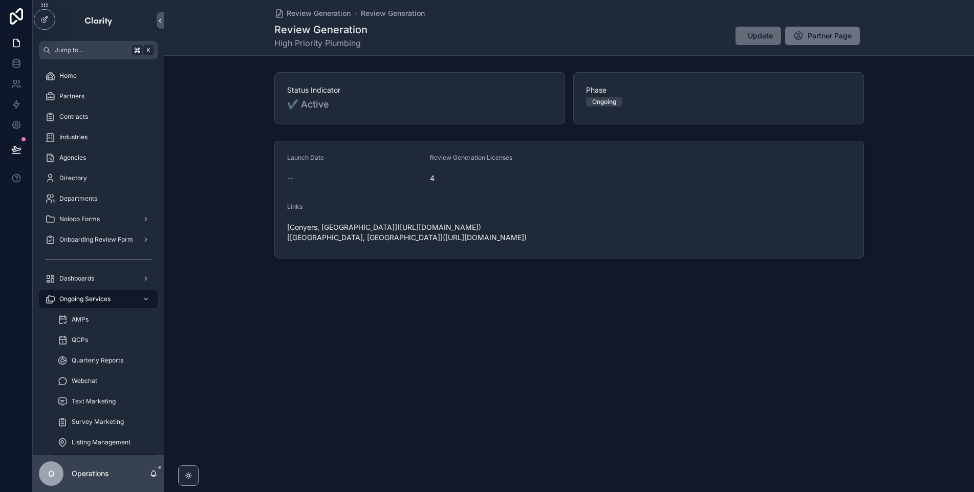
click at [753, 41] on button "Update" at bounding box center [758, 36] width 46 height 18
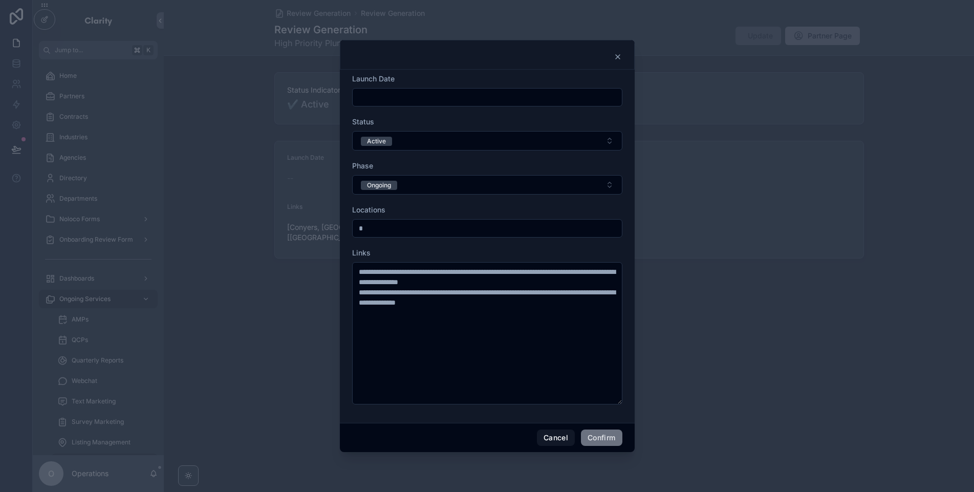
click at [421, 92] on input "text" at bounding box center [487, 97] width 269 height 14
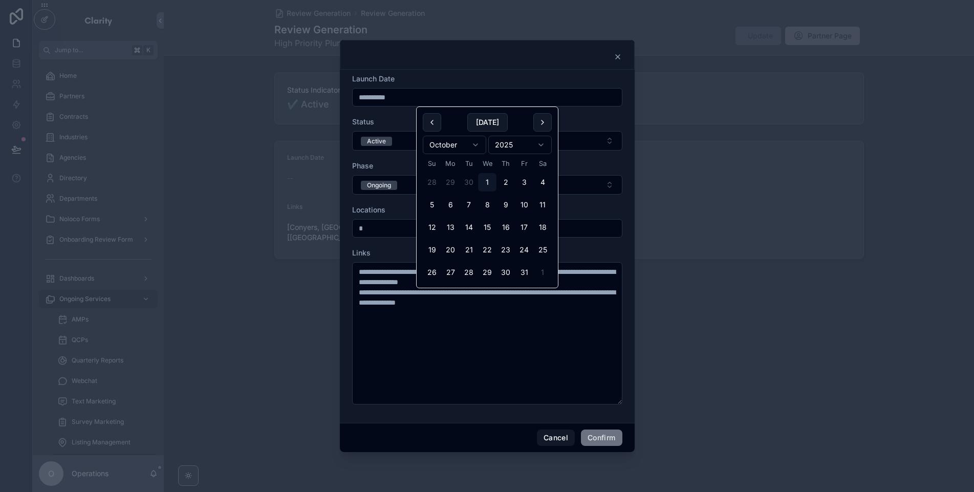
type input "**********"
type input "********"
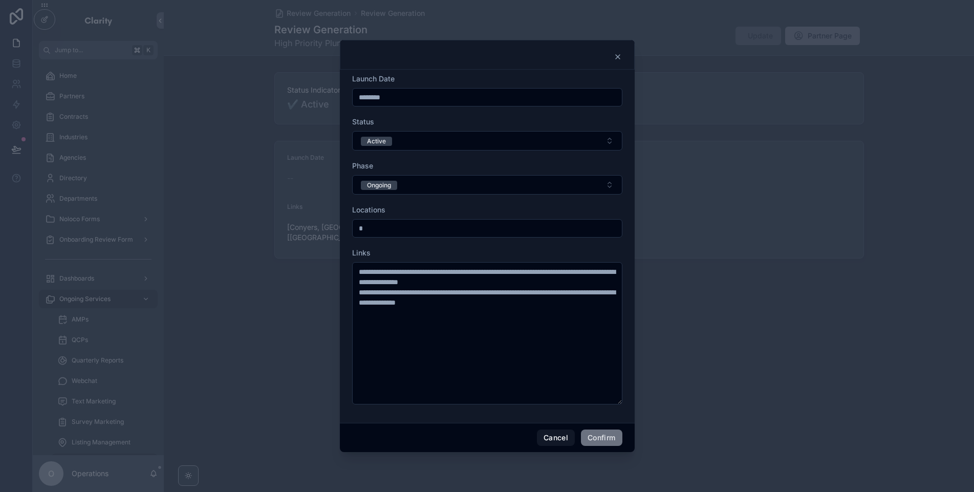
click at [462, 68] on div at bounding box center [487, 55] width 295 height 30
click at [596, 444] on button "Confirm" at bounding box center [601, 437] width 41 height 16
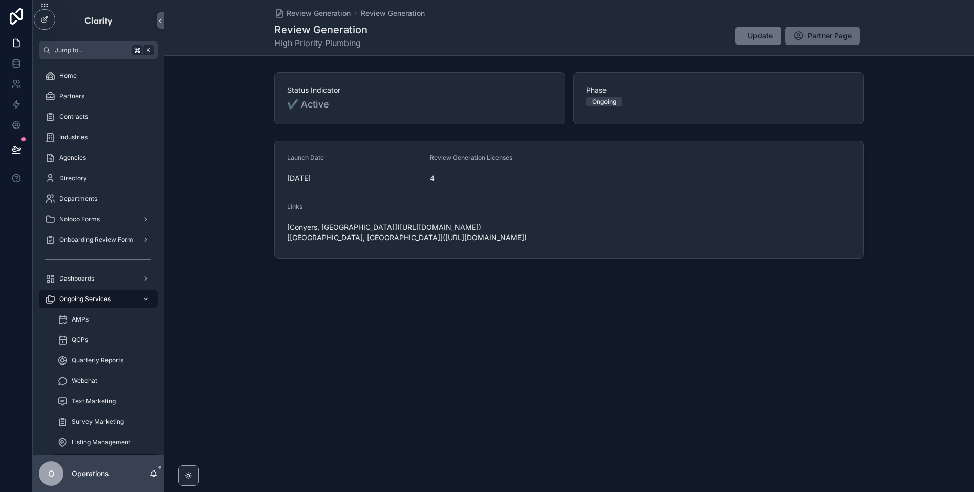
click at [834, 33] on span "Partner Page" at bounding box center [829, 36] width 44 height 10
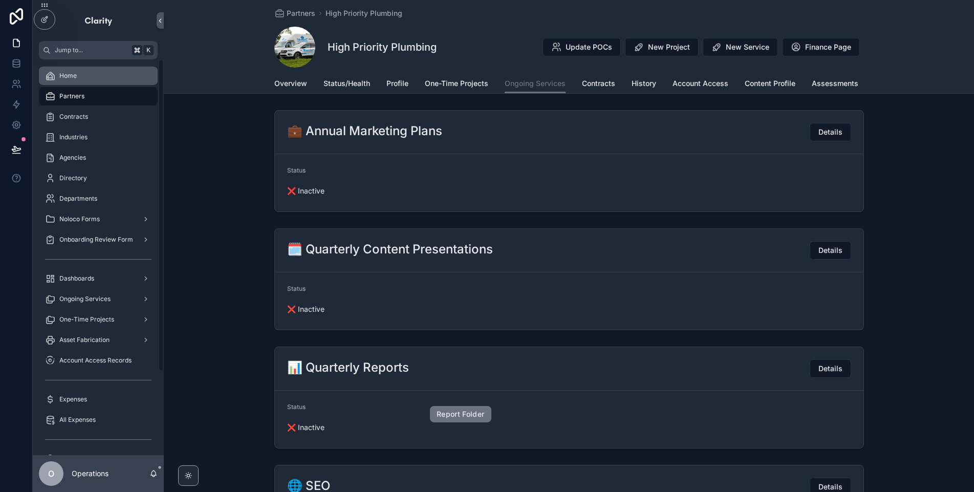
click at [115, 79] on div "Home" at bounding box center [98, 76] width 106 height 16
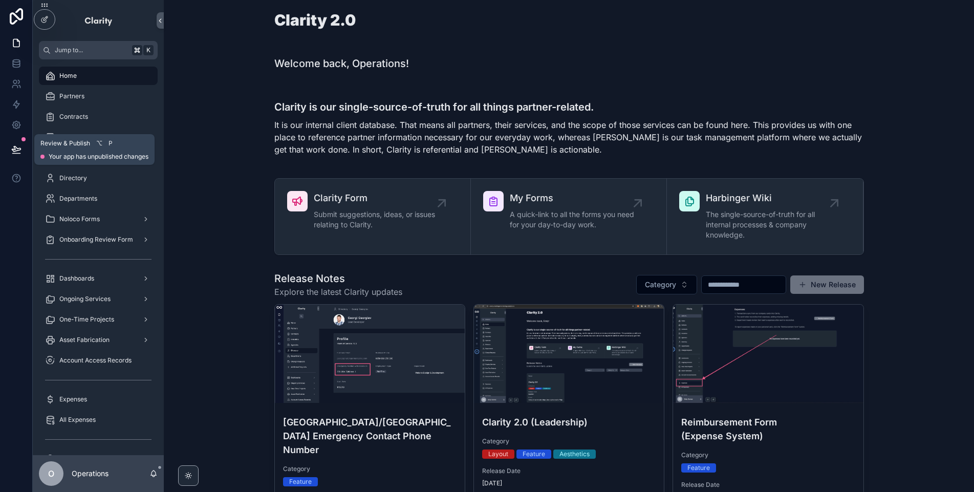
click at [24, 148] on button at bounding box center [16, 149] width 23 height 29
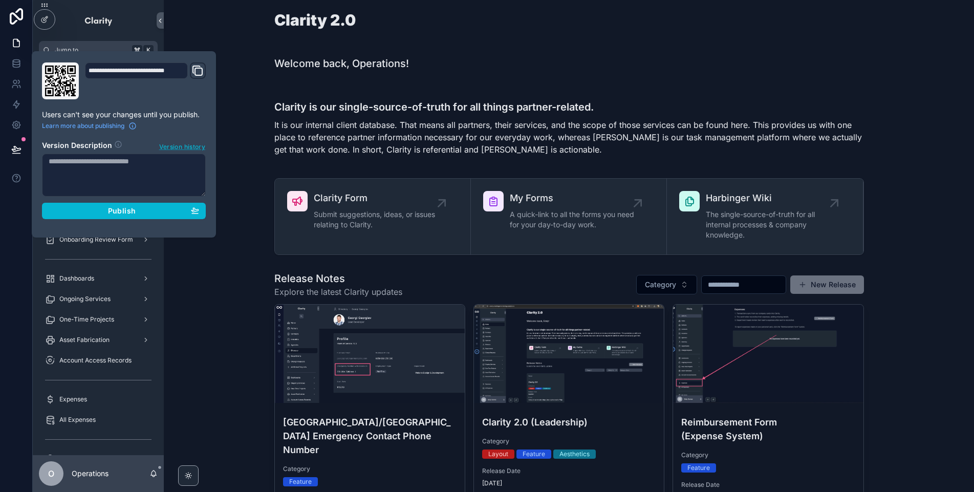
click at [183, 142] on span "Version history" at bounding box center [182, 146] width 46 height 10
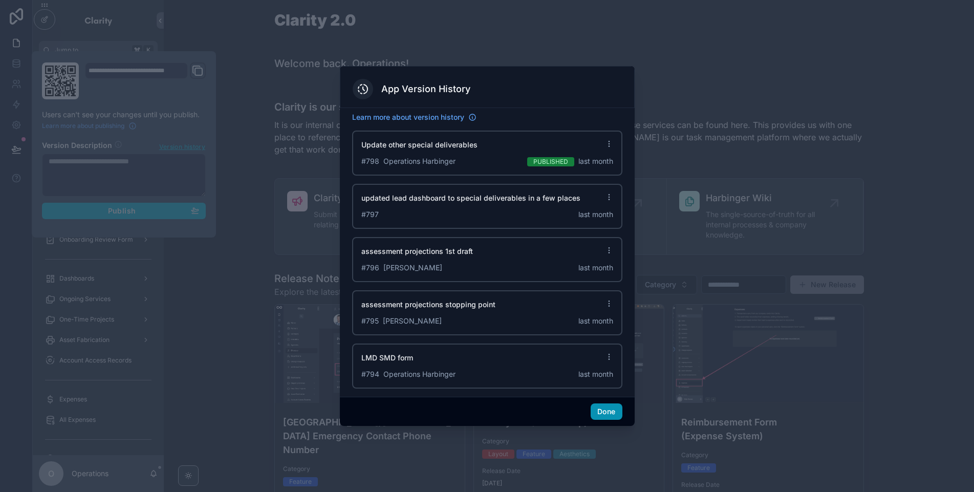
click at [613, 419] on button "Done" at bounding box center [605, 411] width 31 height 16
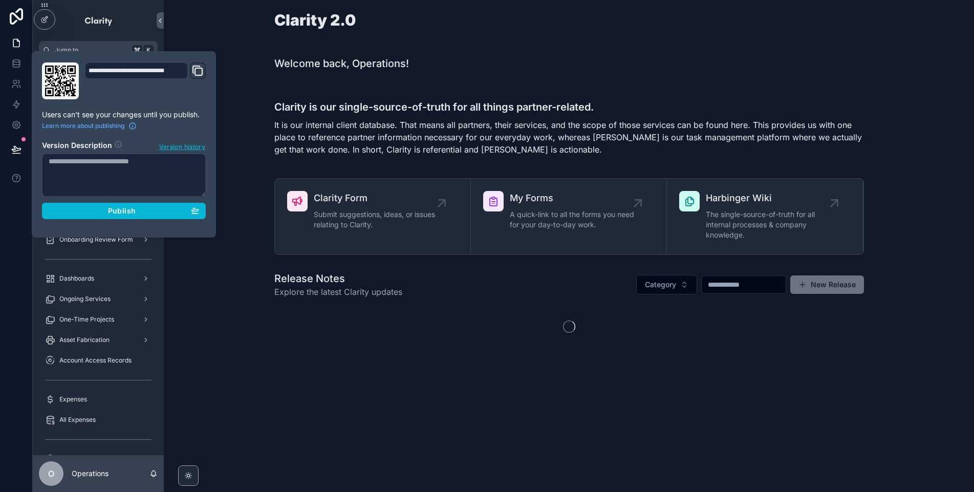
type input "**********"
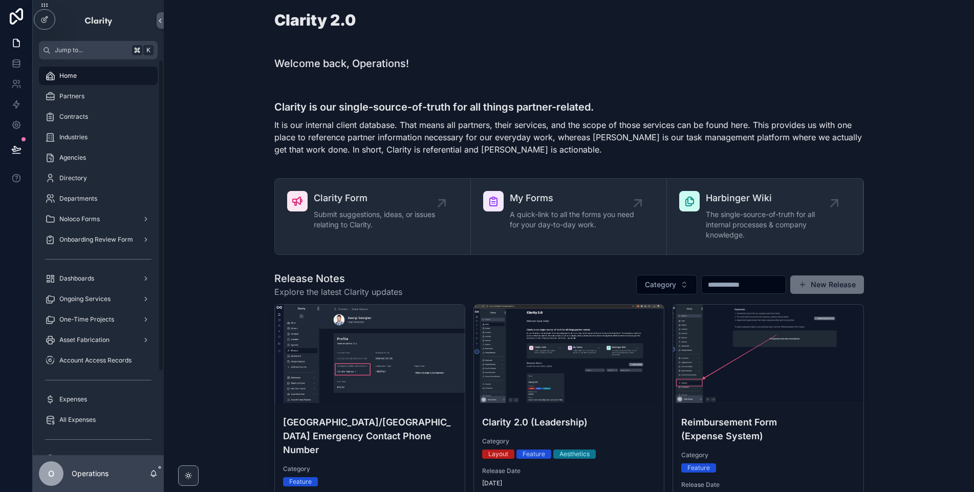
click at [205, 133] on div "Clarity is our single-source-of-truth for all things partner-related. It is our…" at bounding box center [569, 124] width 794 height 83
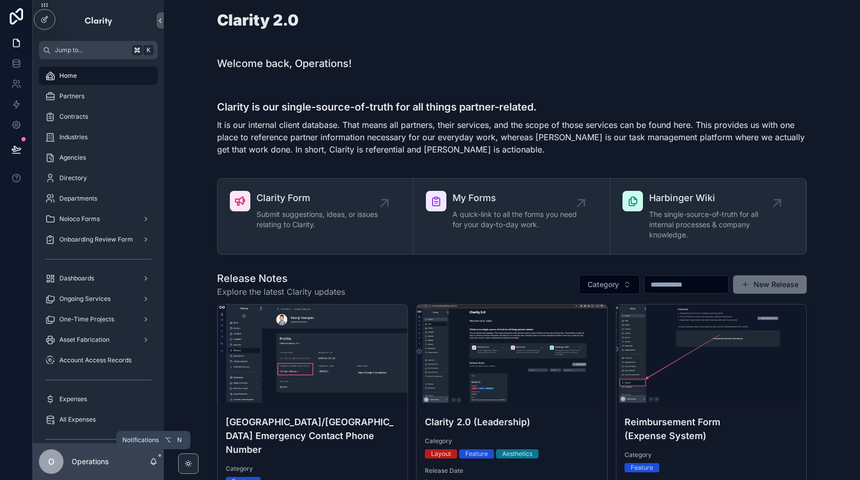
click at [152, 462] on icon "scrollable content" at bounding box center [153, 461] width 8 height 8
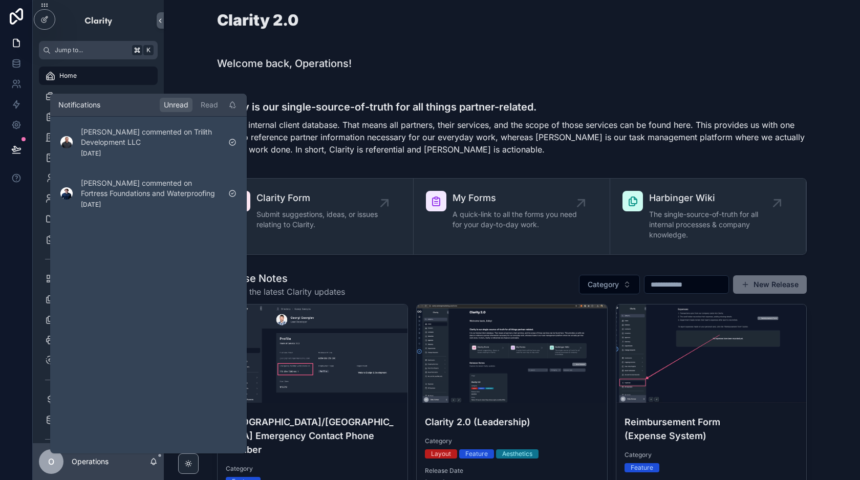
click at [403, 64] on div "Welcome back, Operations!" at bounding box center [511, 63] width 589 height 14
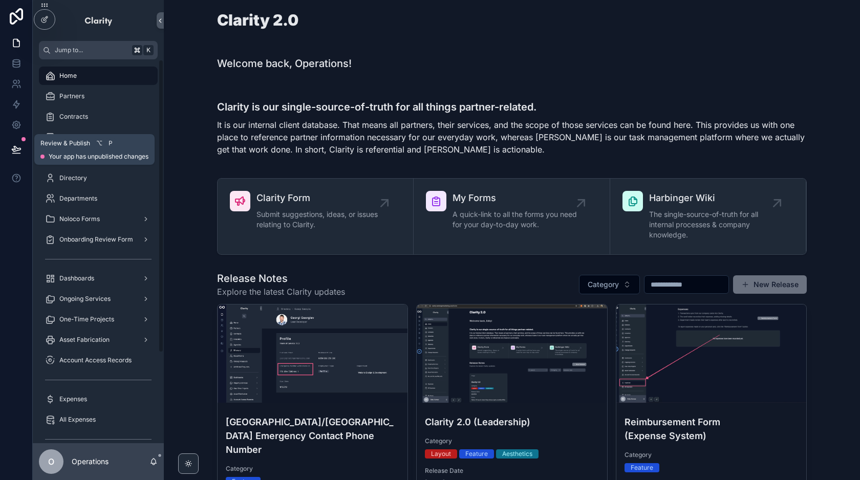
click at [15, 152] on icon at bounding box center [16, 149] width 10 height 10
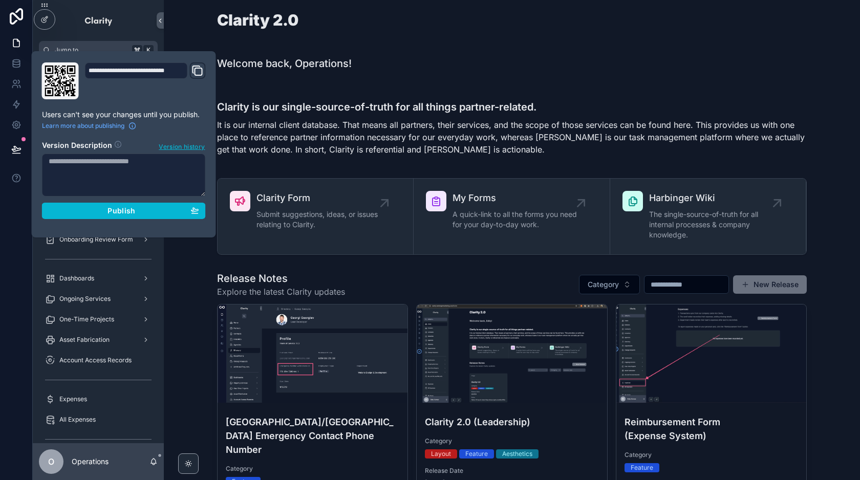
click at [485, 69] on div "Welcome back, Operations!" at bounding box center [511, 63] width 589 height 14
